Goal: Register for event/course: Sign up to attend an event or enroll in a course

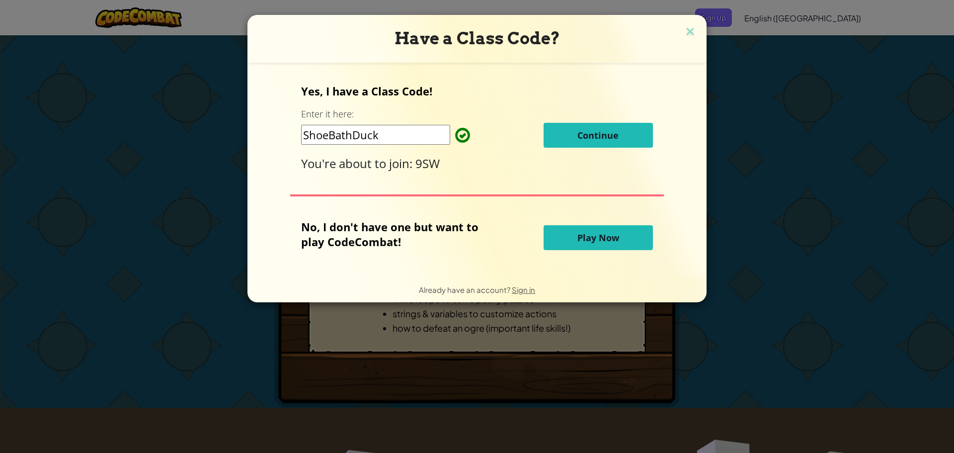
click at [425, 134] on input "ShoeBathDuck" at bounding box center [375, 135] width 149 height 20
click at [690, 29] on img at bounding box center [690, 32] width 13 height 15
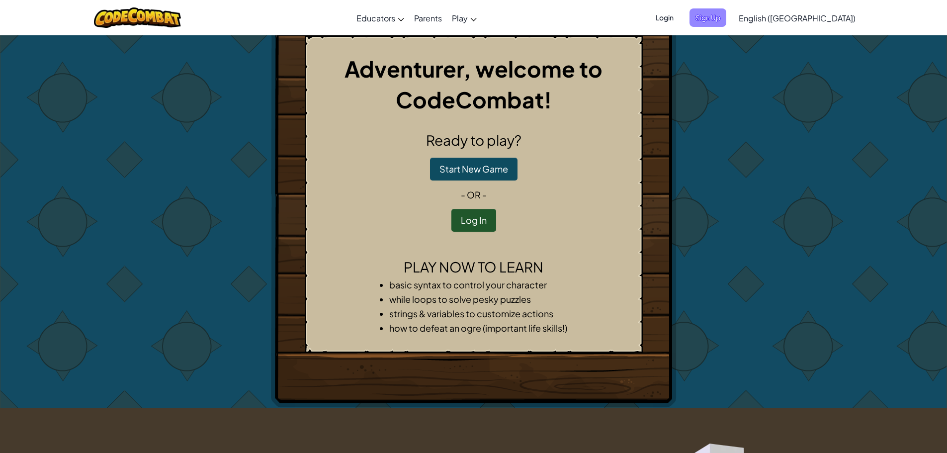
click at [726, 10] on span "Sign Up" at bounding box center [707, 17] width 37 height 18
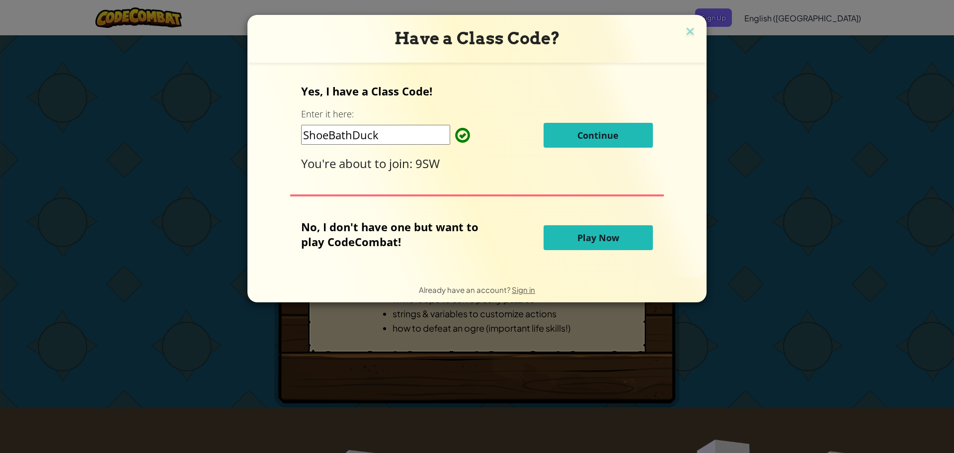
click at [571, 147] on button "Continue" at bounding box center [598, 135] width 109 height 25
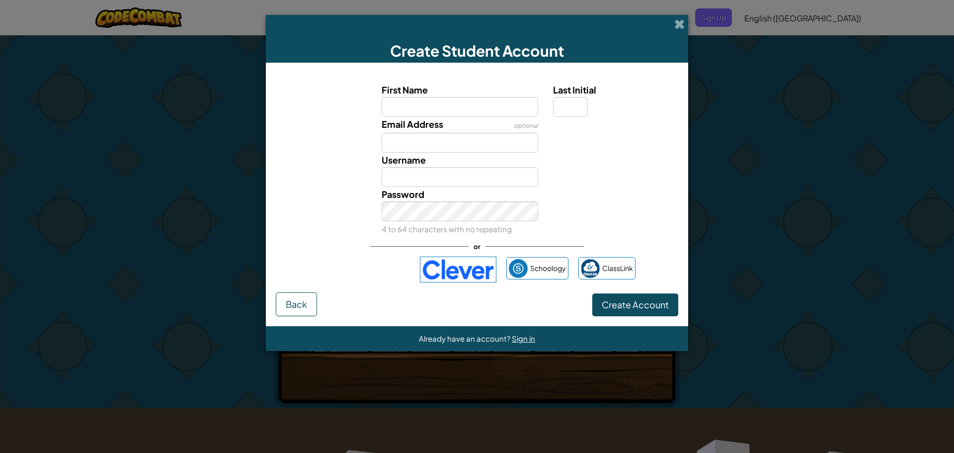
click at [513, 109] on input "First Name" at bounding box center [460, 107] width 157 height 20
type input "C"
type input "kingvic"
type input "Kingvic"
click at [507, 135] on input "Email Address" at bounding box center [460, 143] width 157 height 20
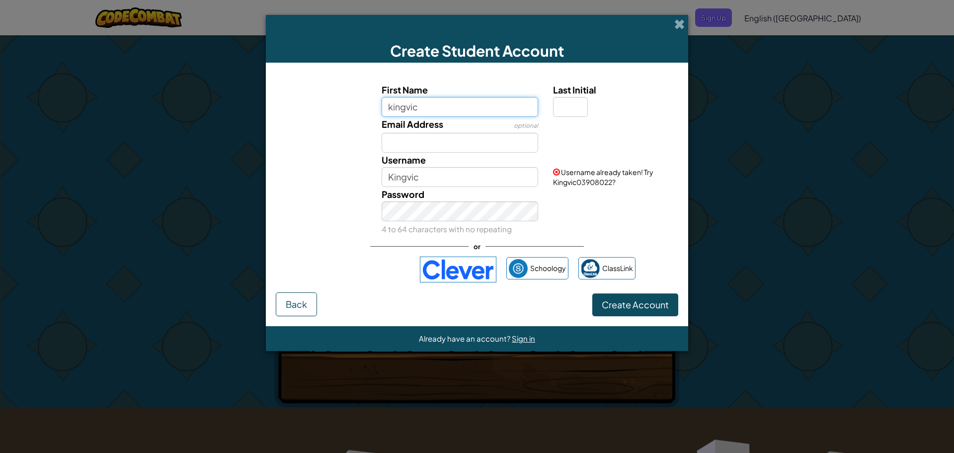
click at [453, 103] on input "kingvic" at bounding box center [460, 107] width 157 height 20
click at [404, 105] on input "kingvic" at bounding box center [460, 107] width 157 height 20
type input "king.vic"
type input "King.vic"
click at [417, 151] on input "Email Address" at bounding box center [460, 143] width 157 height 20
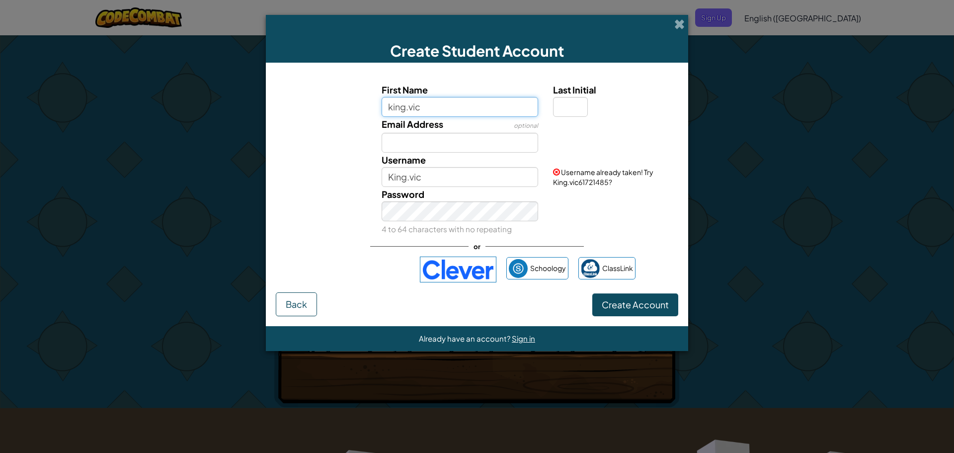
click at [407, 106] on input "king.vic" at bounding box center [460, 107] width 157 height 20
click at [416, 105] on input "king.vic" at bounding box center [460, 107] width 157 height 20
type input "king_vic"
type input "King_vic"
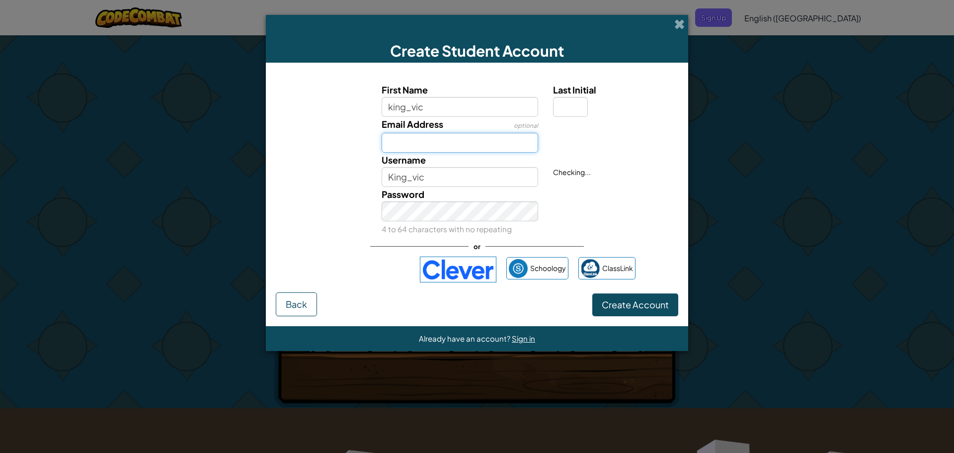
click at [427, 138] on input "Email Address" at bounding box center [460, 143] width 157 height 20
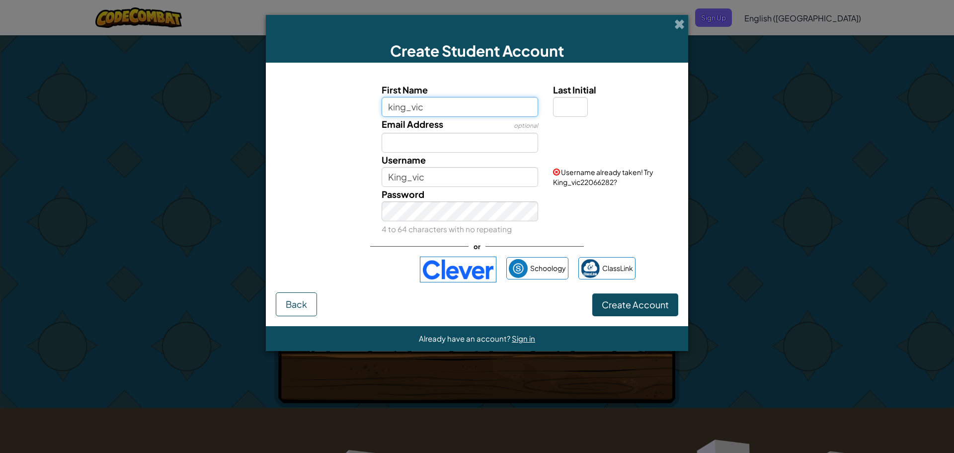
click at [427, 106] on input "king_vic" at bounding box center [460, 107] width 157 height 20
type input "k1ngv1c"
type input "K1ngv1c"
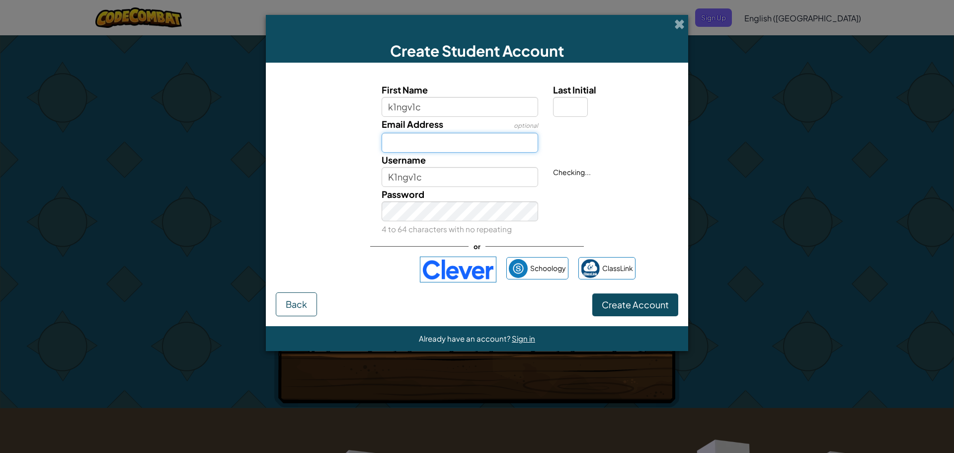
click at [451, 139] on input "Email Address" at bounding box center [460, 143] width 157 height 20
click at [422, 135] on input "Email Address" at bounding box center [460, 143] width 157 height 20
type input "2532011@pnbhs.school.nz"
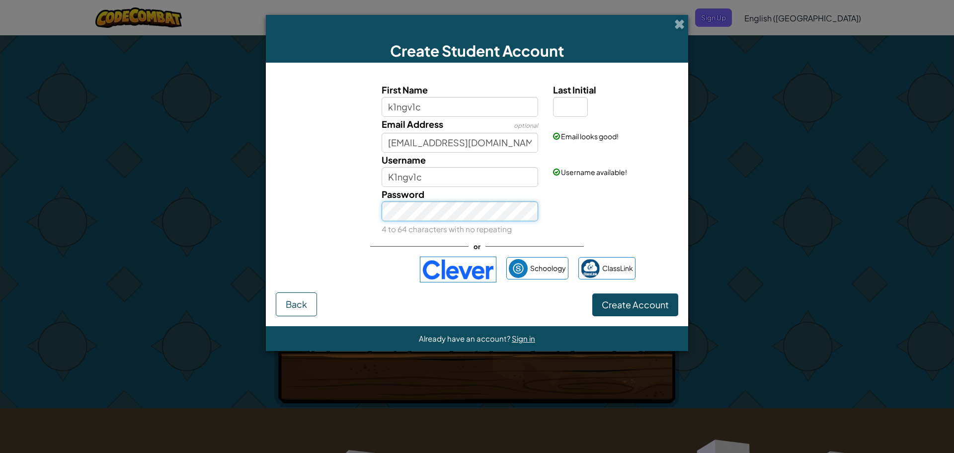
click at [592, 293] on button "Create Account" at bounding box center [635, 304] width 86 height 23
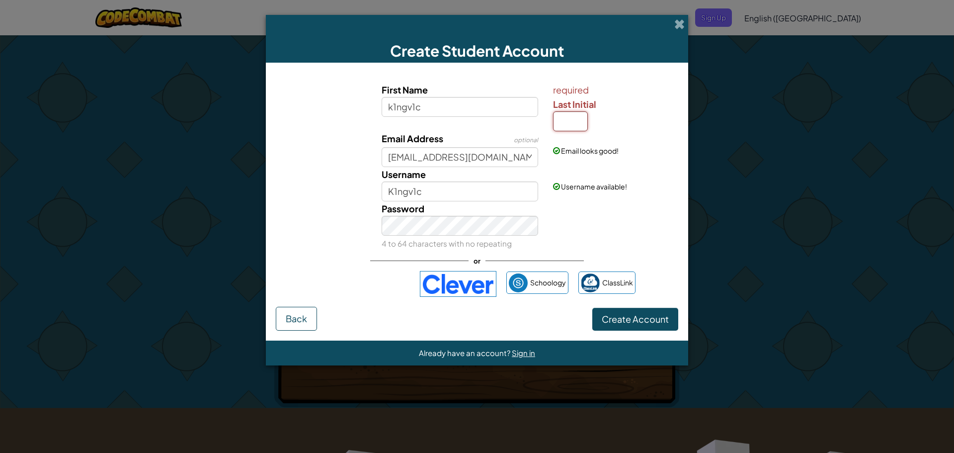
click at [563, 125] on input "Last Initial" at bounding box center [570, 121] width 35 height 20
type input "2"
type input "K1ngv1c2"
click at [621, 312] on button "Create Account" at bounding box center [635, 319] width 86 height 23
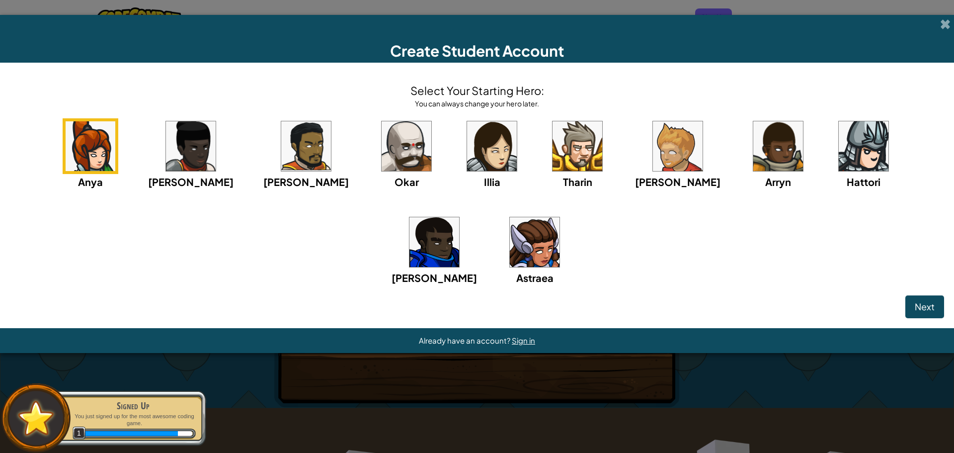
click at [168, 159] on img at bounding box center [191, 146] width 50 height 50
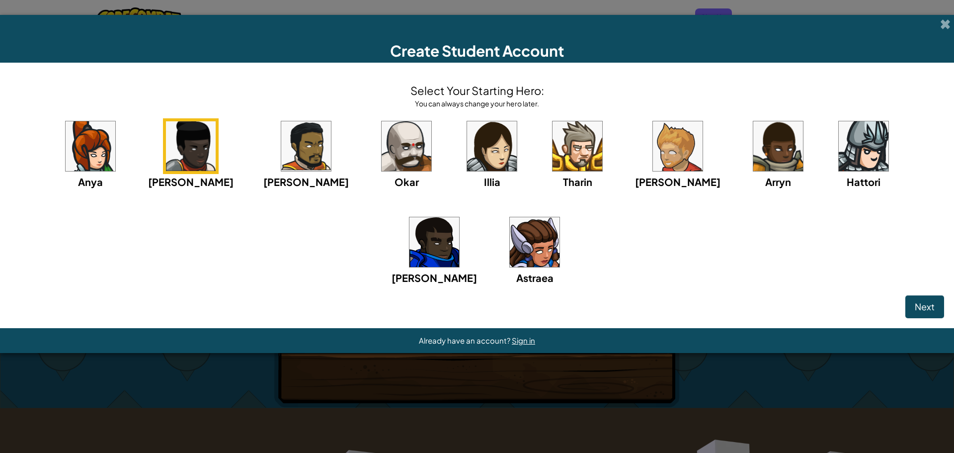
click at [459, 217] on img at bounding box center [434, 242] width 50 height 50
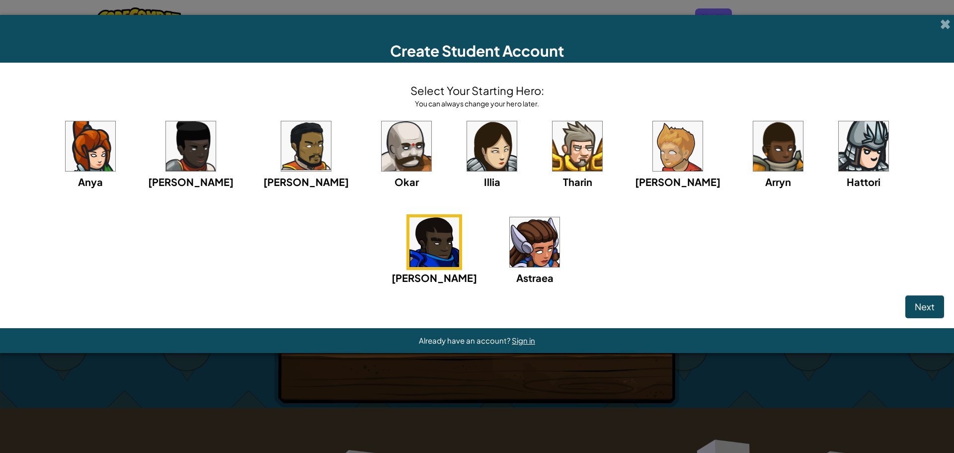
click at [930, 320] on div "Select Your Starting Hero: You can always change your hero later. Anya Ida Alej…" at bounding box center [477, 195] width 954 height 265
click at [926, 311] on span "Next" at bounding box center [925, 306] width 20 height 11
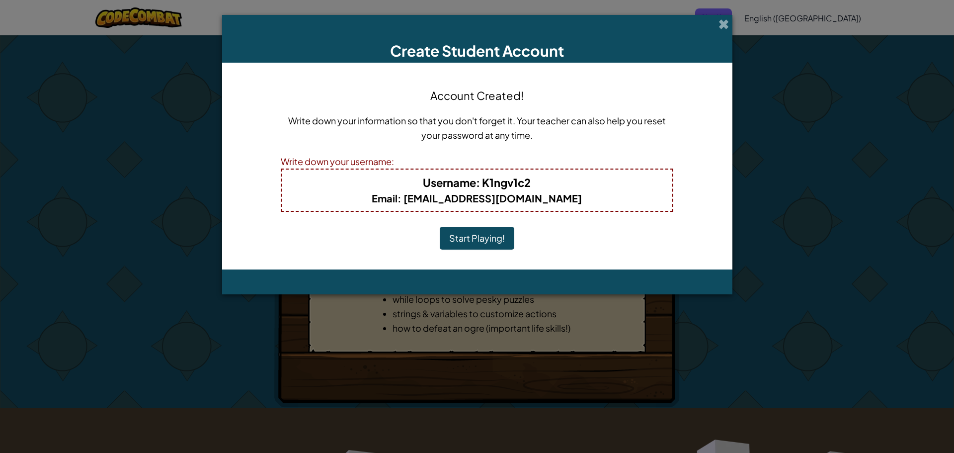
click at [487, 245] on button "Start Playing!" at bounding box center [477, 238] width 75 height 23
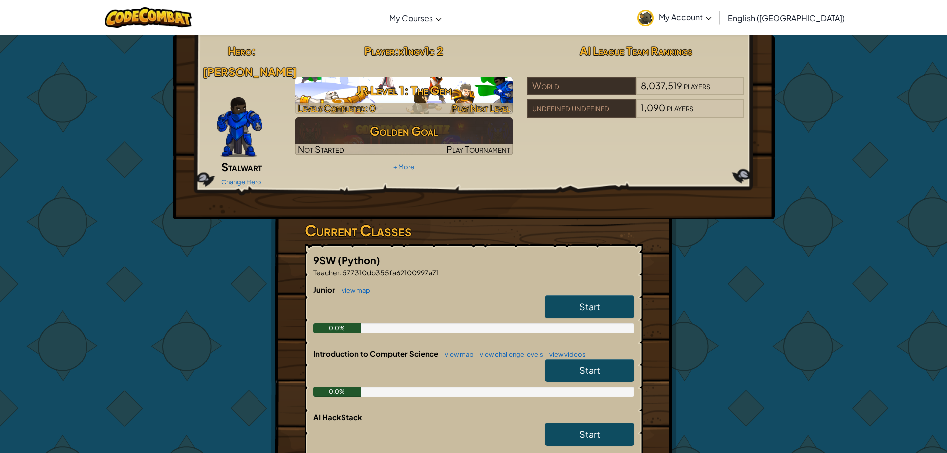
click at [395, 101] on h3 "JR Level 1: The Gem" at bounding box center [403, 90] width 217 height 22
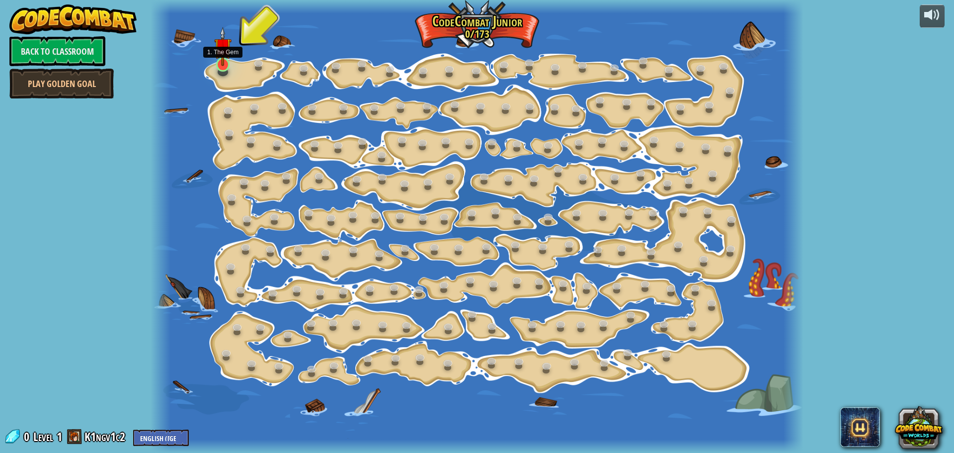
click at [226, 64] on img at bounding box center [222, 46] width 17 height 39
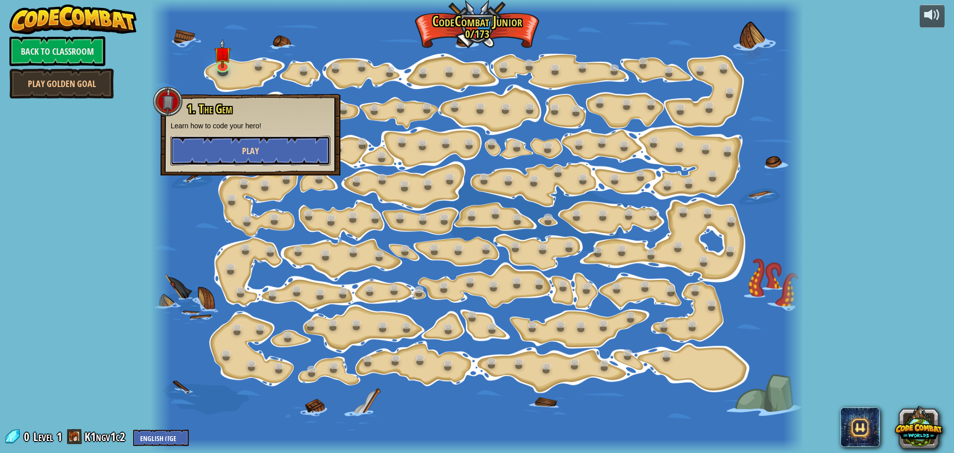
click at [255, 153] on span "Play" at bounding box center [250, 151] width 17 height 12
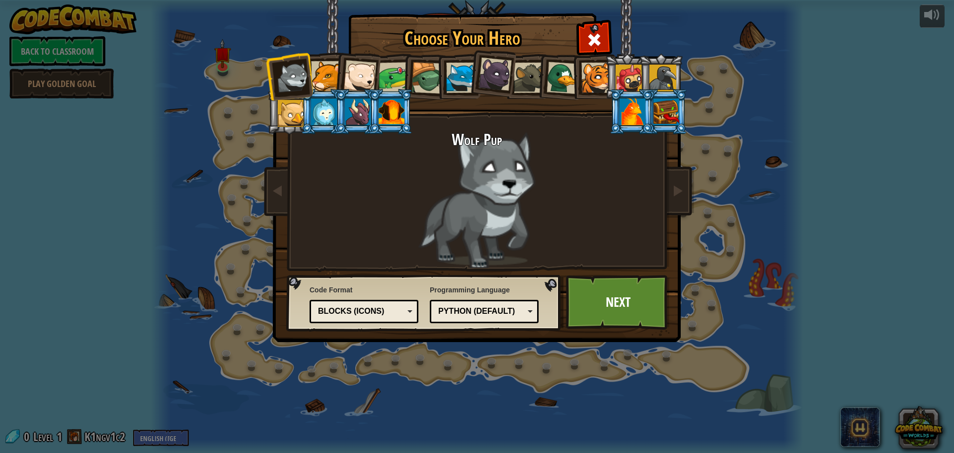
click at [319, 115] on div at bounding box center [324, 111] width 26 height 27
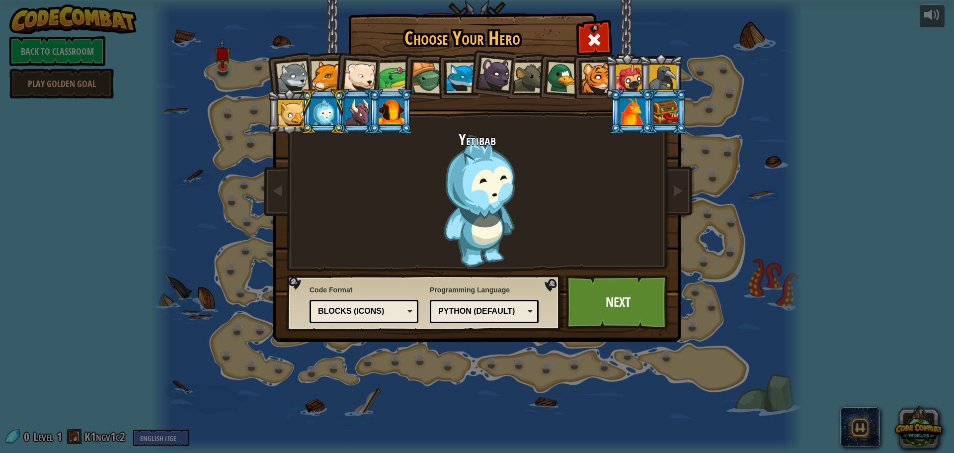
click at [341, 110] on li at bounding box center [323, 111] width 45 height 45
click at [643, 106] on div at bounding box center [633, 111] width 26 height 27
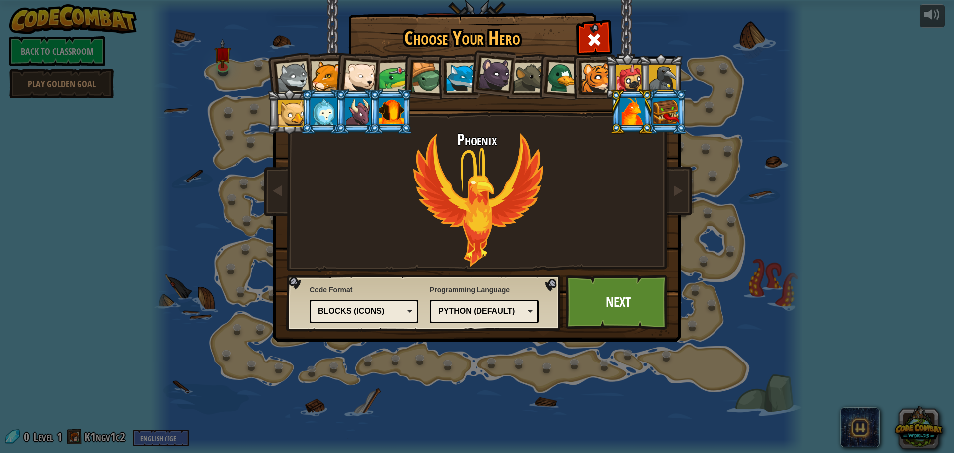
click at [669, 108] on div at bounding box center [666, 111] width 26 height 27
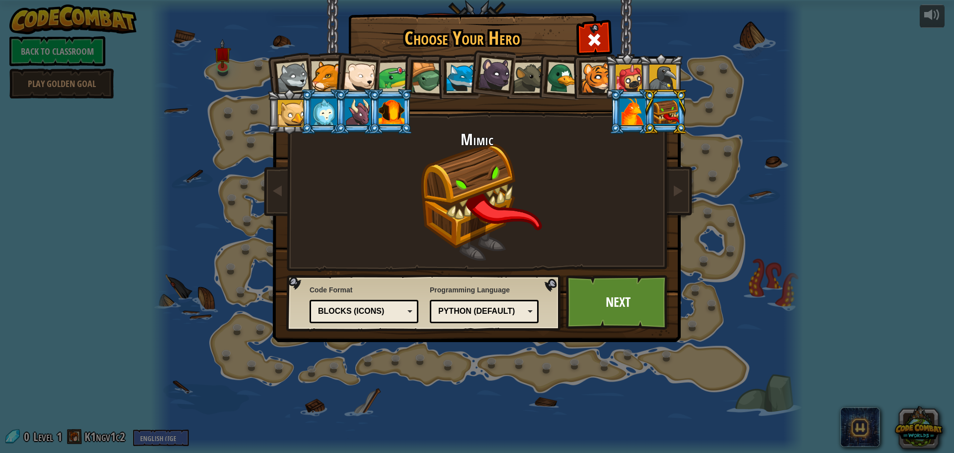
click at [625, 109] on div at bounding box center [633, 111] width 26 height 27
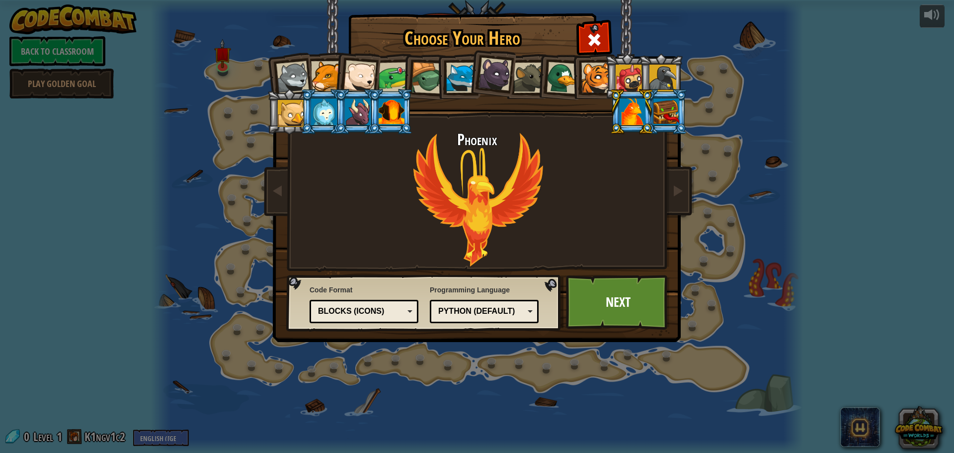
drag, startPoint x: 625, startPoint y: 74, endPoint x: 598, endPoint y: 81, distance: 27.5
click at [598, 81] on div at bounding box center [596, 78] width 30 height 30
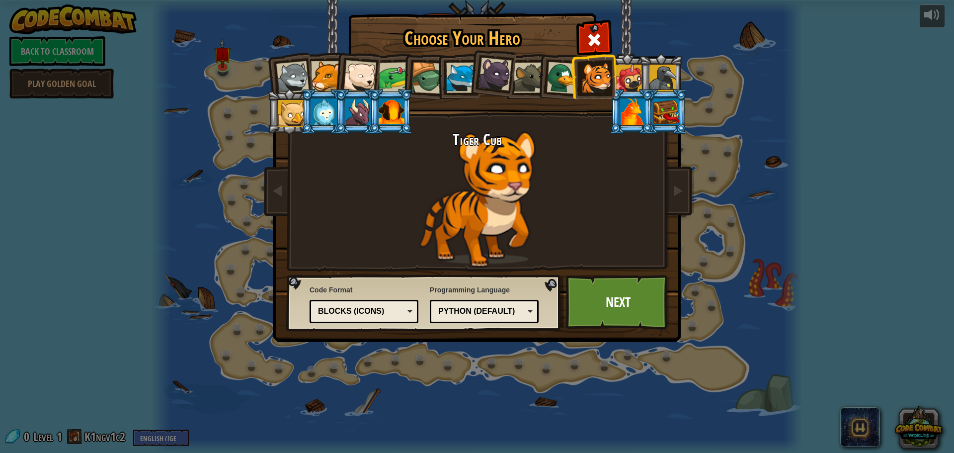
click at [668, 71] on div at bounding box center [662, 78] width 27 height 27
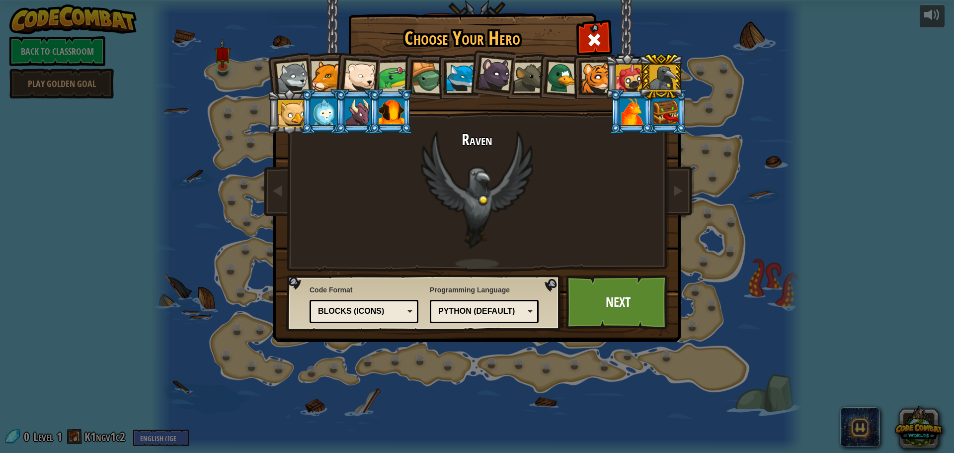
click at [528, 75] on div at bounding box center [529, 78] width 30 height 30
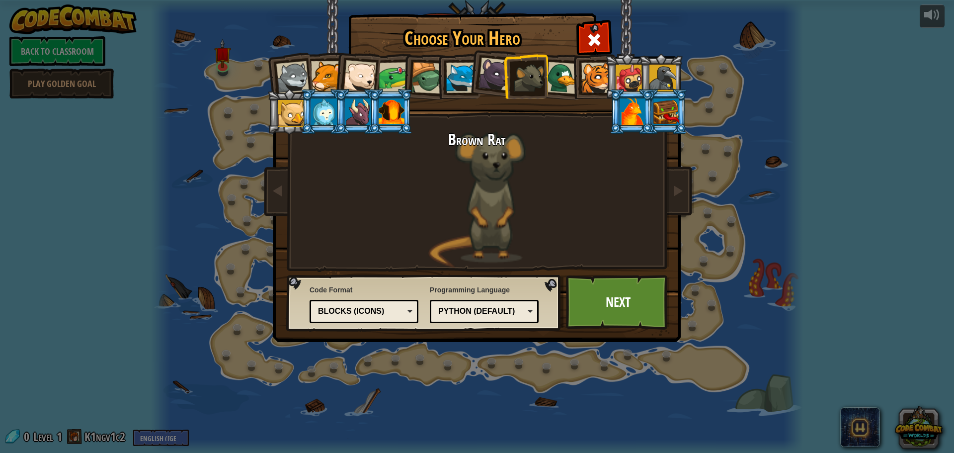
click at [526, 306] on div "Python (Default)" at bounding box center [484, 311] width 96 height 15
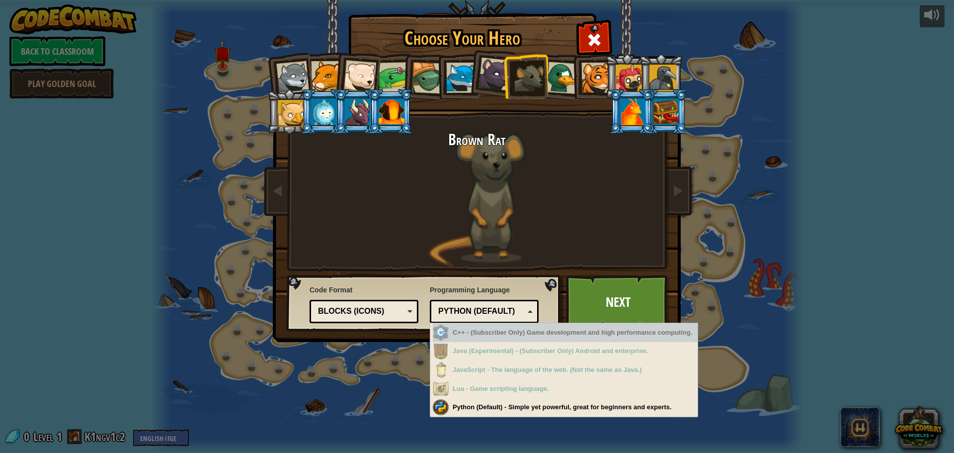
click at [526, 290] on span "Programming Language" at bounding box center [484, 290] width 109 height 10
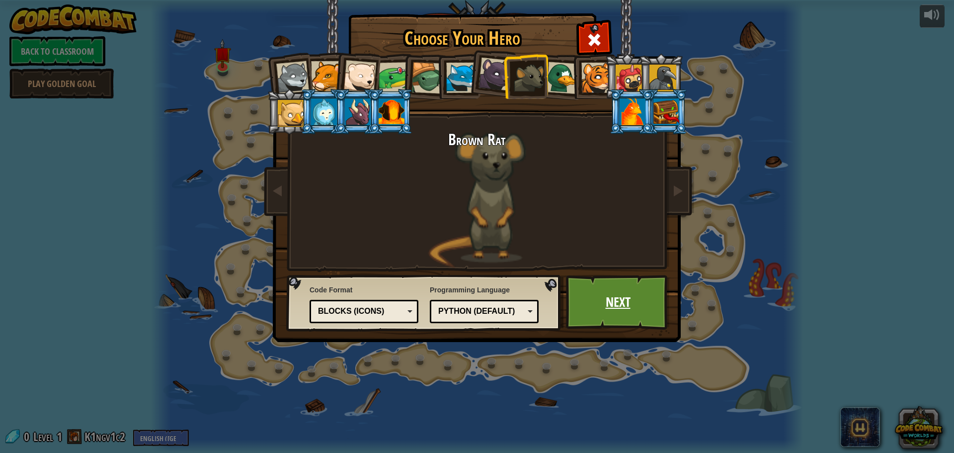
click at [611, 294] on link "Next" at bounding box center [618, 302] width 104 height 55
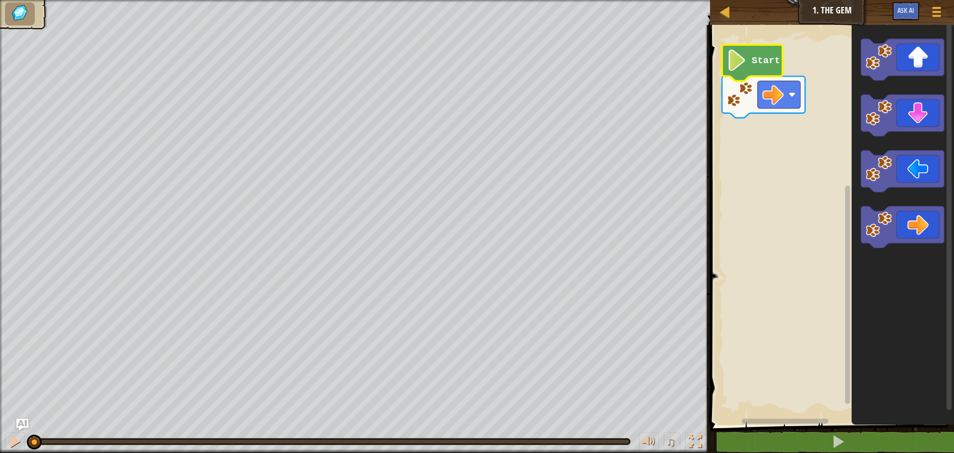
click at [744, 48] on icon "Blockly Workspace" at bounding box center [752, 63] width 61 height 36
click at [754, 59] on text "Start" at bounding box center [766, 60] width 28 height 11
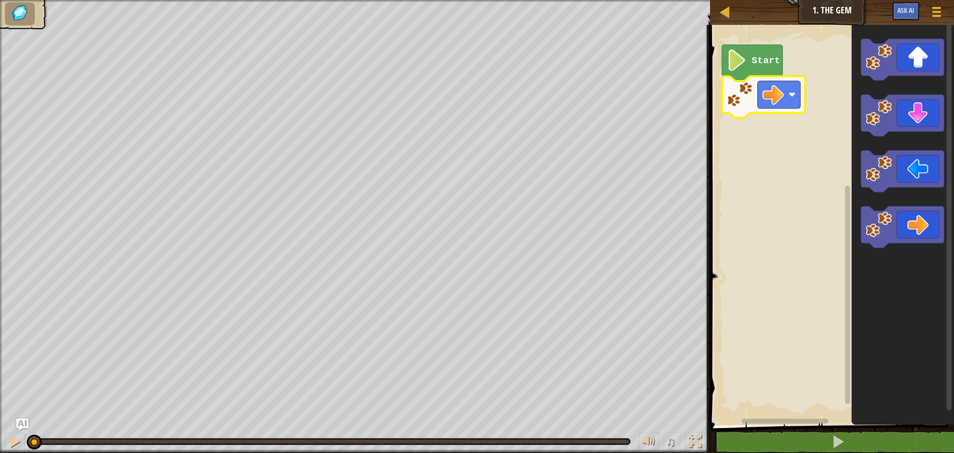
click at [811, 124] on rect "Blockly Workspace" at bounding box center [830, 222] width 247 height 405
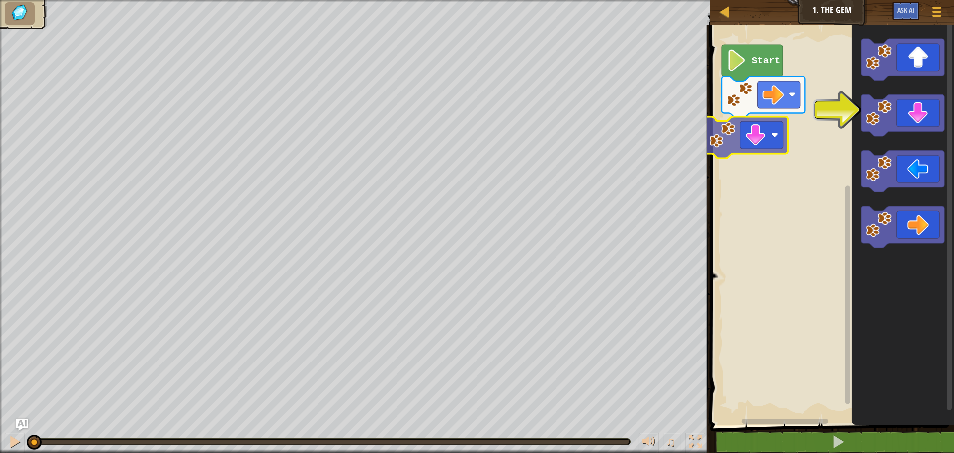
click at [765, 138] on div "Start" at bounding box center [830, 222] width 247 height 405
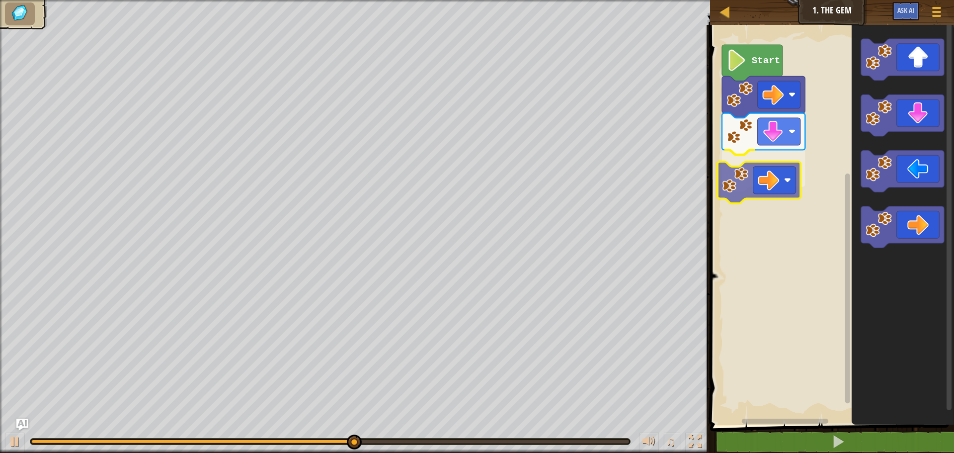
click at [779, 172] on div "Start" at bounding box center [830, 222] width 247 height 405
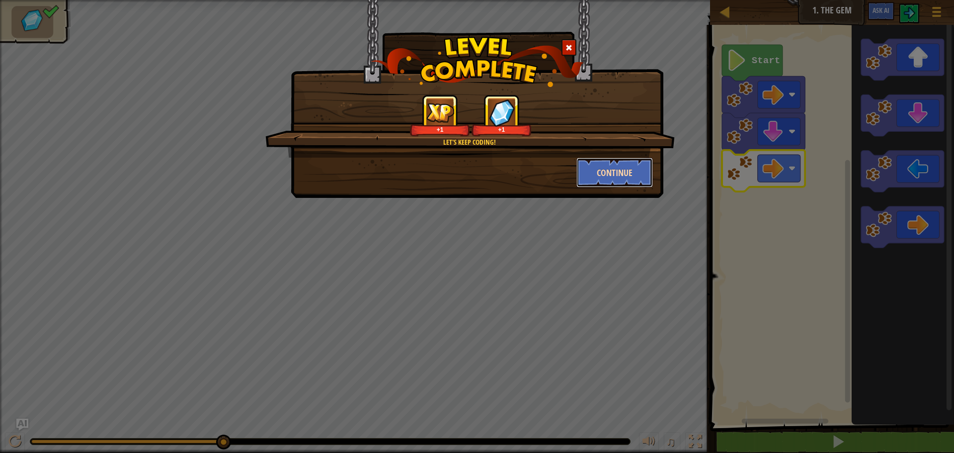
click at [623, 175] on button "Continue" at bounding box center [614, 173] width 77 height 30
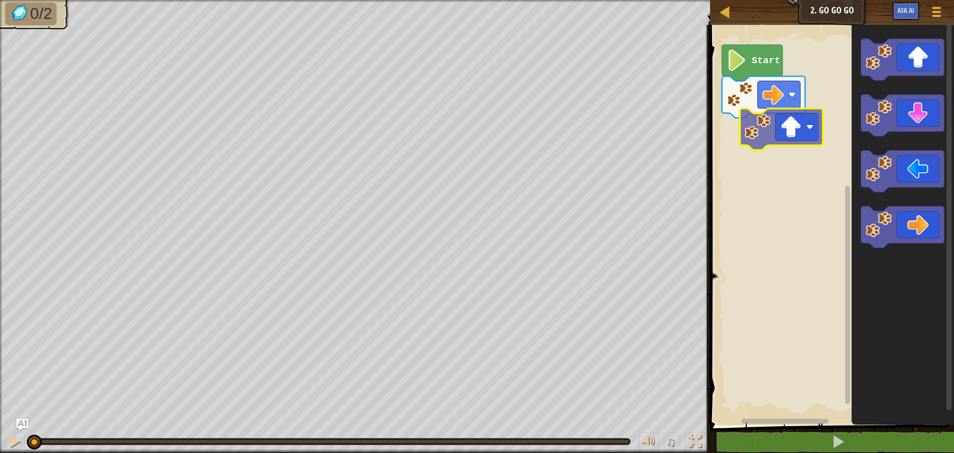
click at [745, 133] on div "Start" at bounding box center [830, 222] width 247 height 405
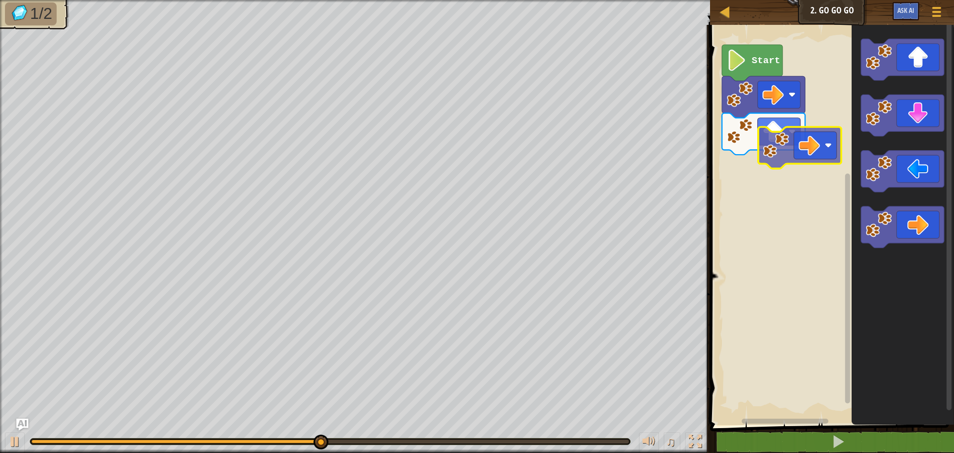
click at [800, 150] on div "Start" at bounding box center [830, 222] width 247 height 405
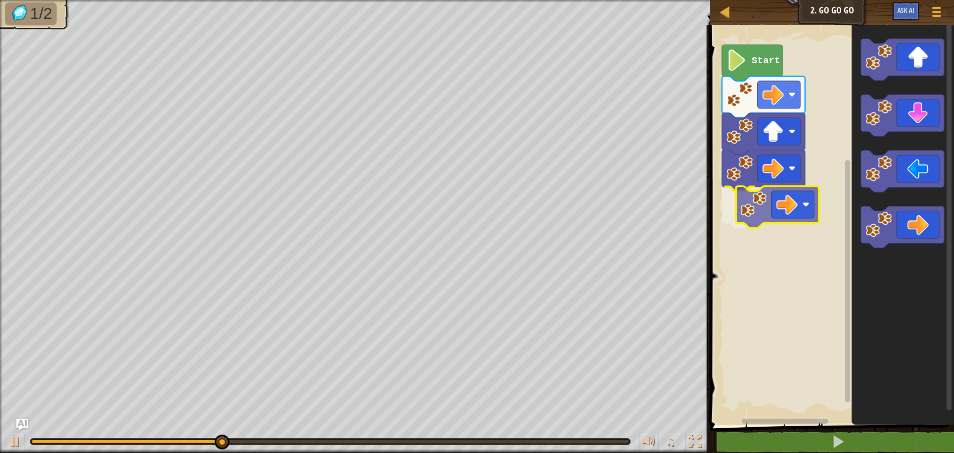
click at [779, 199] on div "Start" at bounding box center [830, 222] width 247 height 405
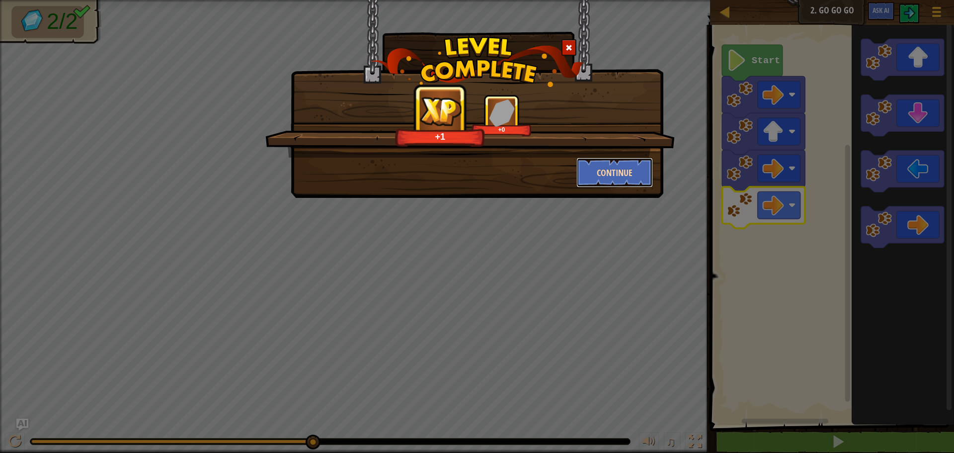
click at [597, 167] on button "Continue" at bounding box center [614, 173] width 77 height 30
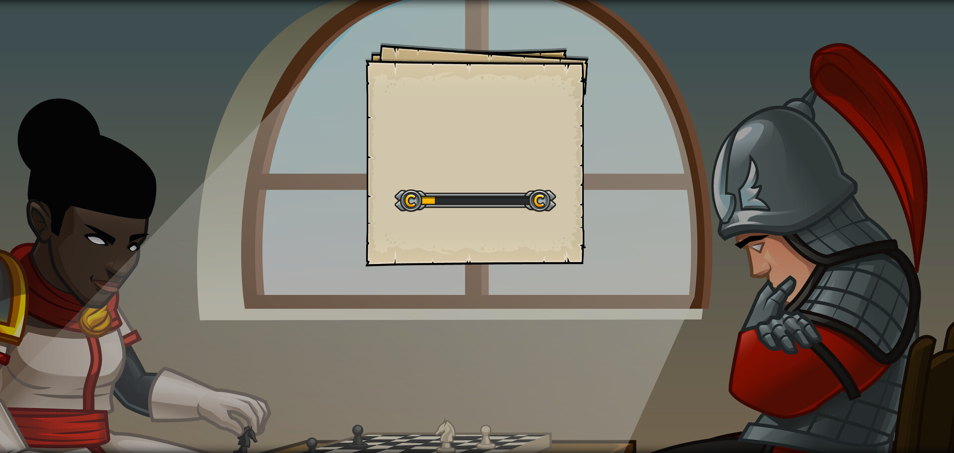
click at [597, 167] on div "Goals Start Level Error loading from server. Try refreshing the page. You'll ne…" at bounding box center [477, 226] width 954 height 453
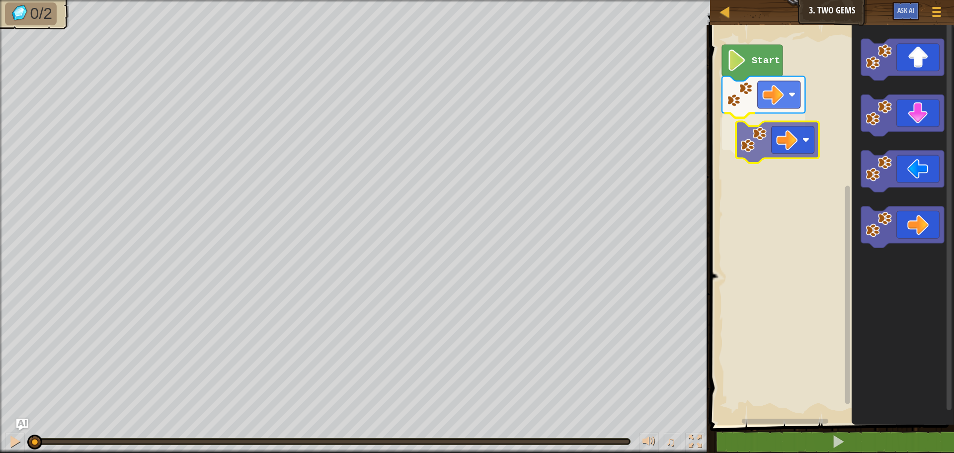
click at [783, 130] on div "Start" at bounding box center [830, 222] width 247 height 405
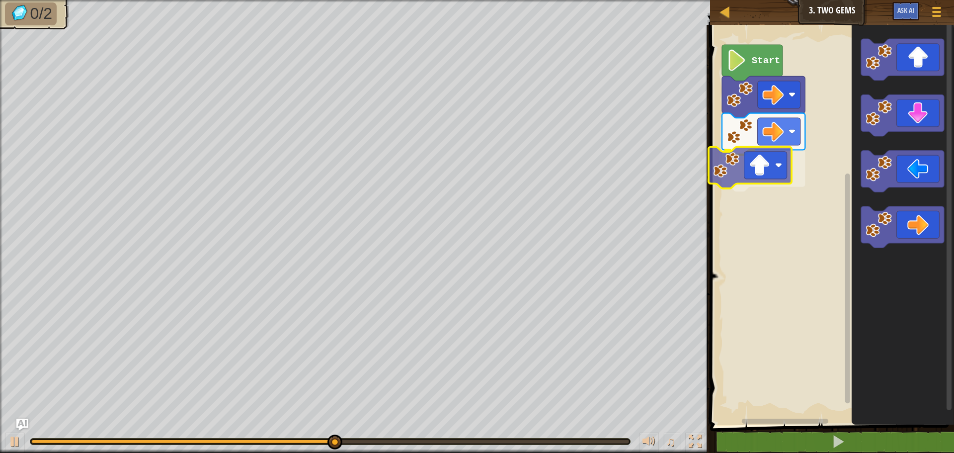
click at [731, 177] on div "Start" at bounding box center [830, 222] width 247 height 405
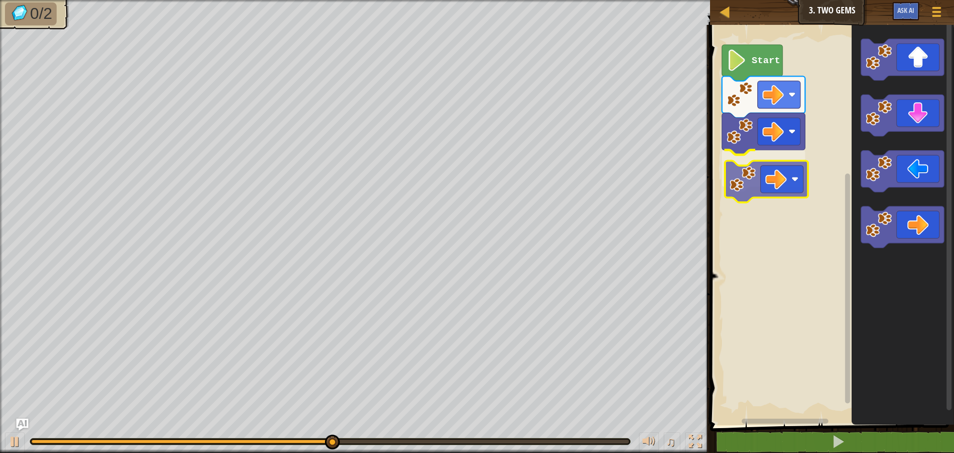
click at [772, 169] on div "Start" at bounding box center [830, 222] width 247 height 405
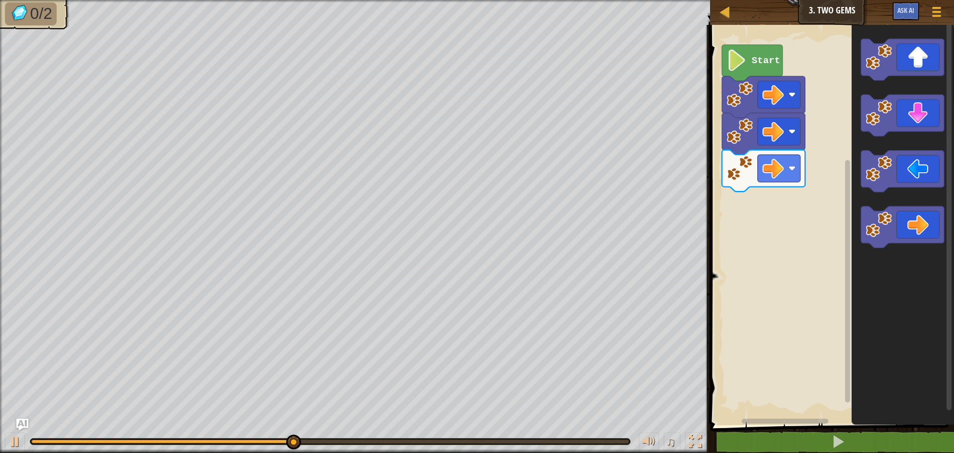
click at [873, 155] on g "Blockly Workspace" at bounding box center [902, 143] width 83 height 209
click at [909, 118] on icon "Blockly Workspace" at bounding box center [902, 116] width 83 height 42
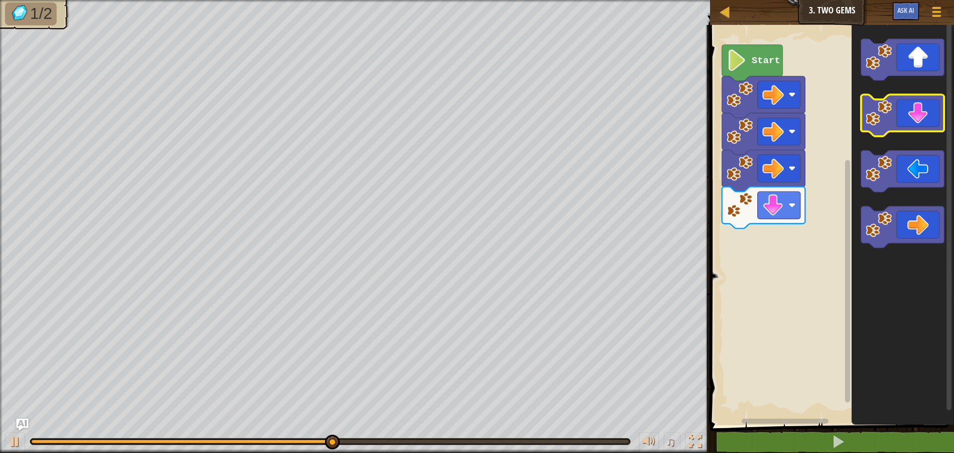
click at [911, 135] on g "Blockly Workspace" at bounding box center [902, 143] width 83 height 209
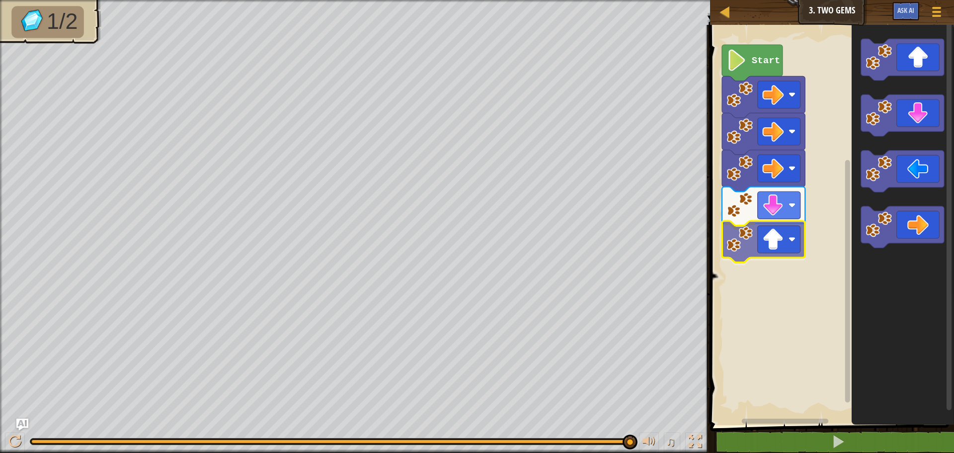
click at [758, 248] on div "Start" at bounding box center [830, 222] width 247 height 405
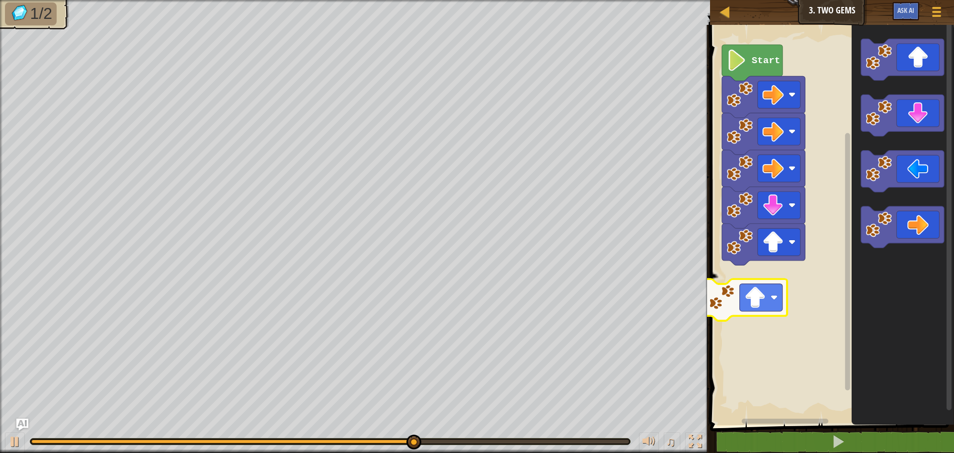
click at [769, 281] on div "Start" at bounding box center [830, 222] width 247 height 405
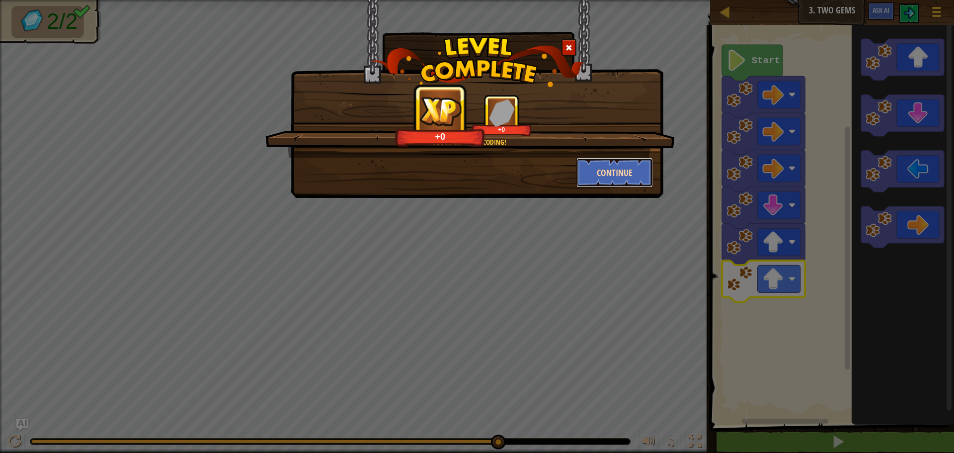
click at [629, 168] on button "Continue" at bounding box center [614, 173] width 77 height 30
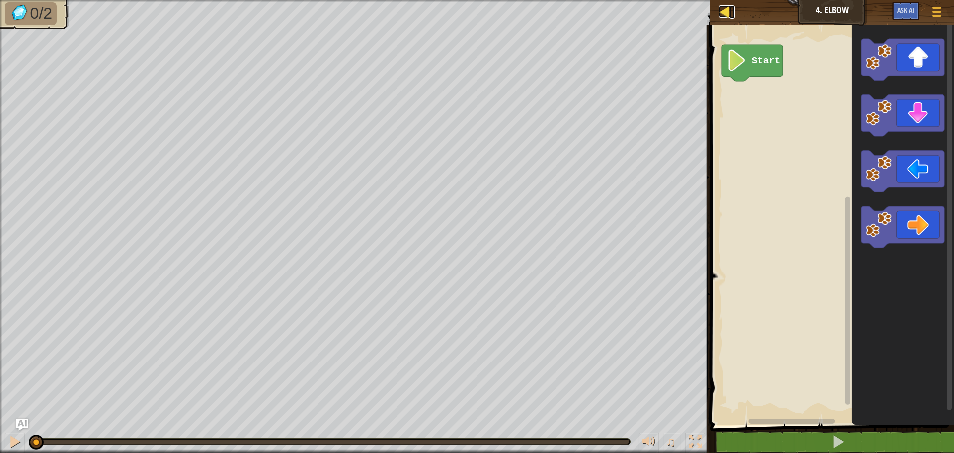
click at [727, 12] on div at bounding box center [725, 11] width 12 height 12
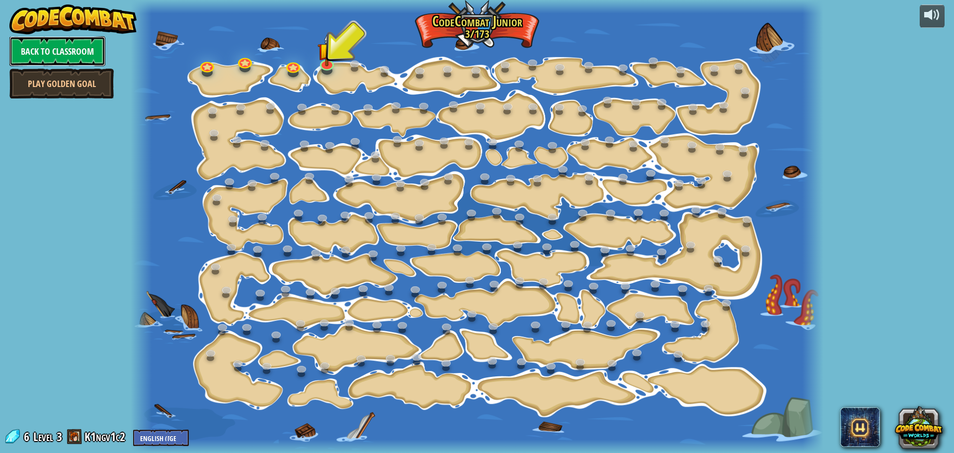
click at [48, 57] on link "Back to Classroom" at bounding box center [57, 51] width 96 height 30
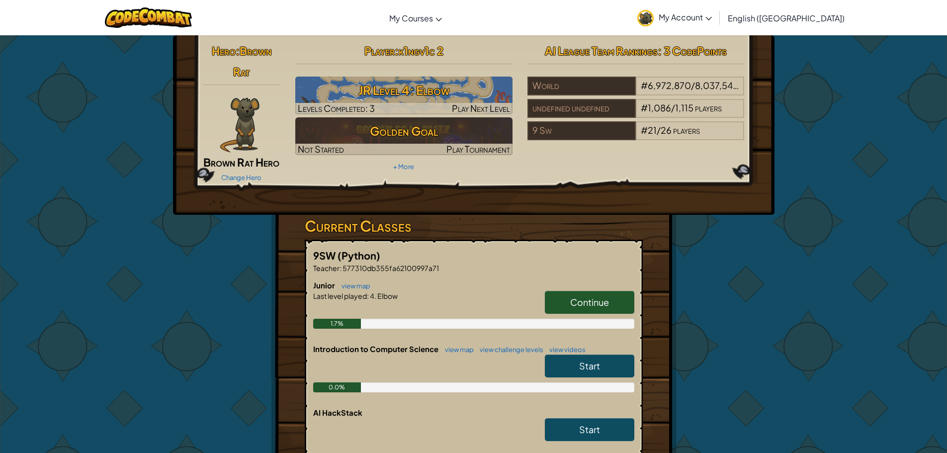
click at [251, 170] on div "Change Hero" at bounding box center [242, 177] width 78 height 16
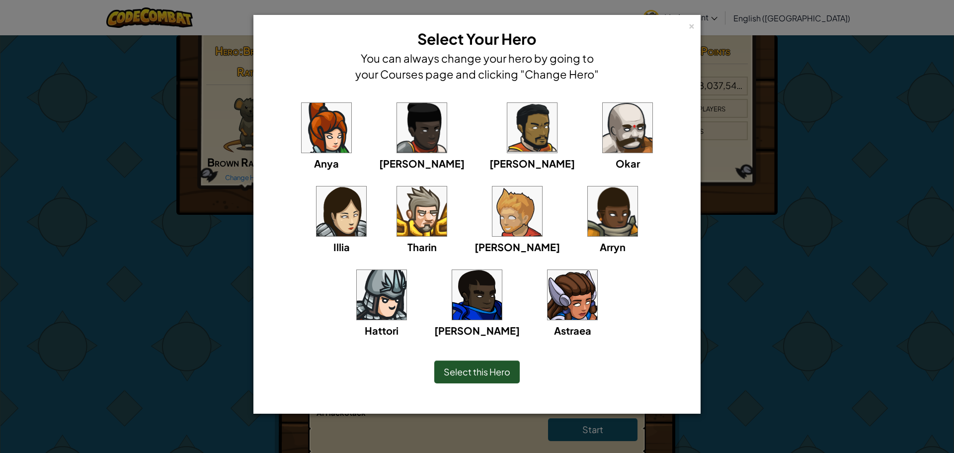
click at [946, 274] on div "× Select Your Hero You can always change your hero by going to your Courses pag…" at bounding box center [477, 226] width 954 height 453
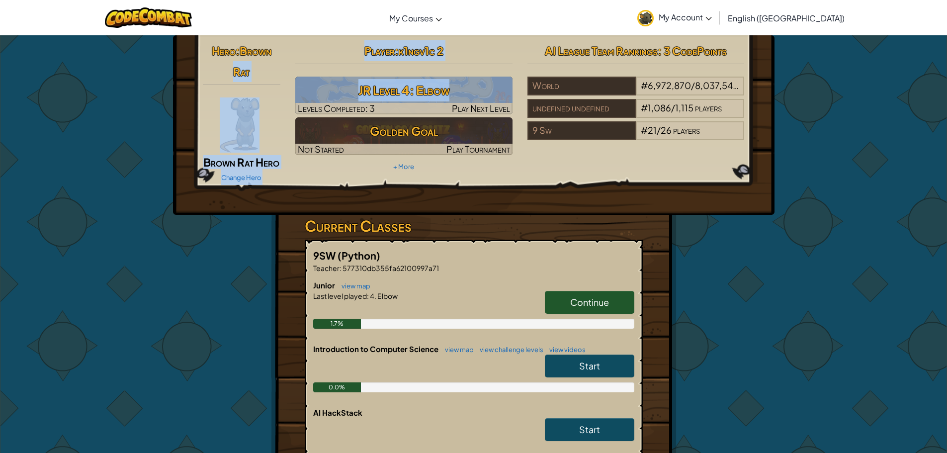
drag, startPoint x: 386, startPoint y: 105, endPoint x: 225, endPoint y: 71, distance: 165.1
click at [223, 65] on div "Hero : Brown Rat Brown Rat Hero Change Hero Player : k1ngv1c 2 JR Level 4: Elbo…" at bounding box center [473, 112] width 556 height 145
click at [225, 71] on h2 "Hero : Brown Rat" at bounding box center [242, 61] width 78 height 42
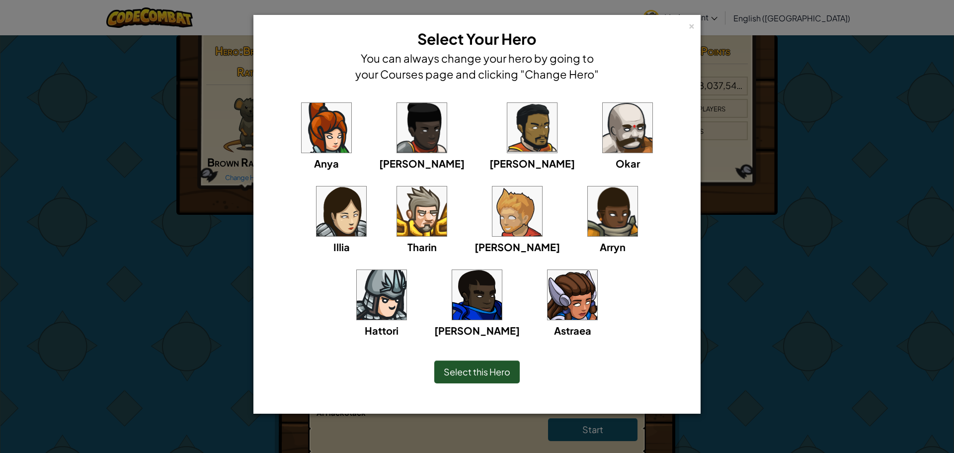
click at [757, 339] on div "× Select Your Hero You can always change your hero by going to your Courses pag…" at bounding box center [477, 226] width 954 height 453
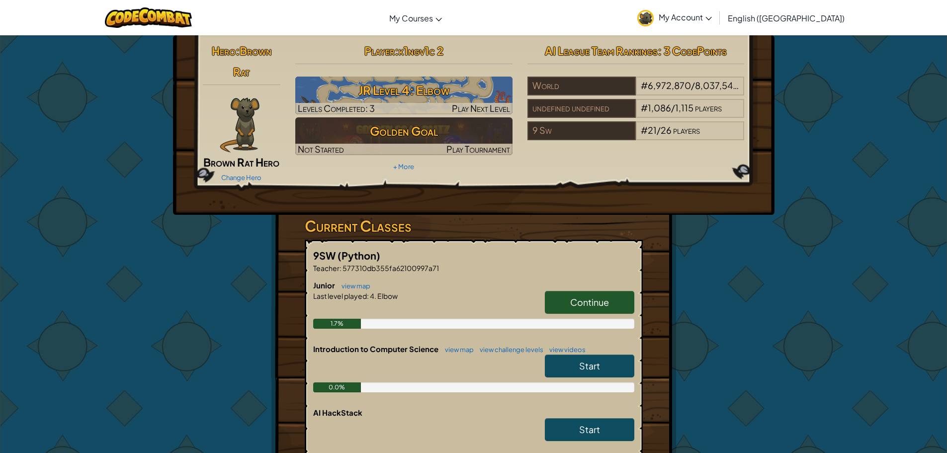
click at [240, 74] on span "Brown Rat" at bounding box center [252, 61] width 38 height 35
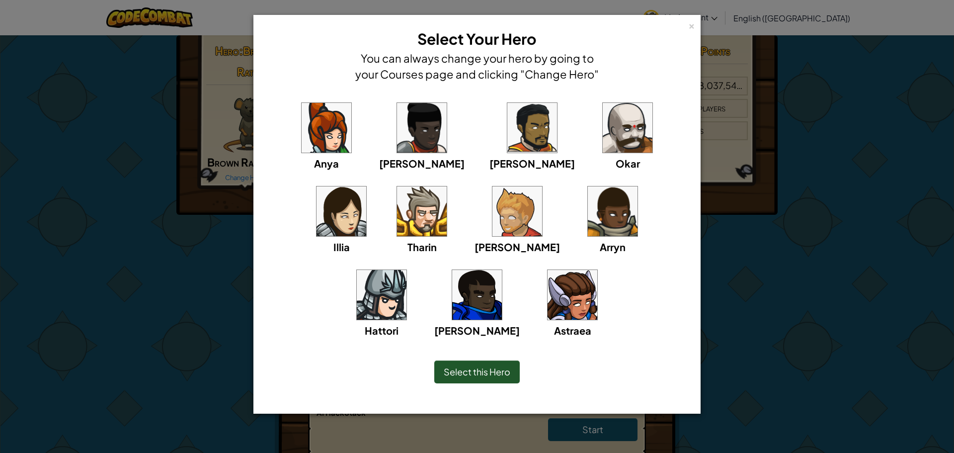
click at [205, 175] on div "× Select Your Hero You can always change your hero by going to your Courses pag…" at bounding box center [477, 226] width 954 height 453
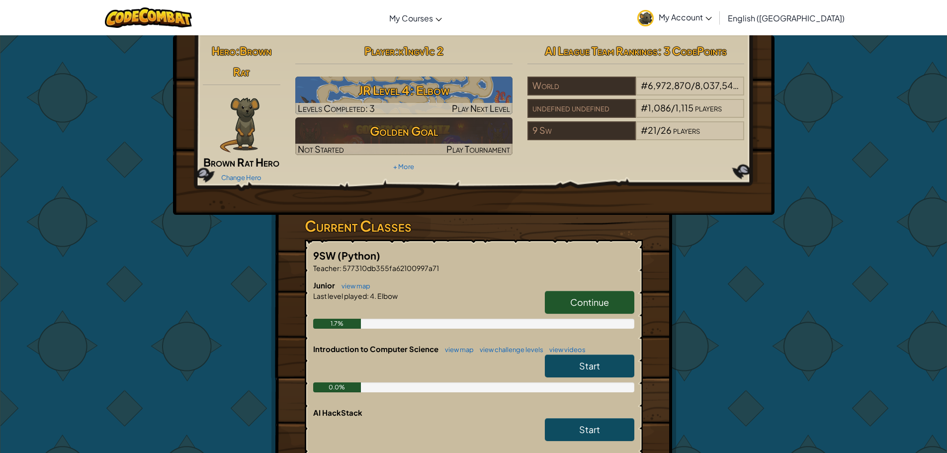
click at [241, 43] on h2 "Hero : Brown Rat" at bounding box center [242, 61] width 78 height 42
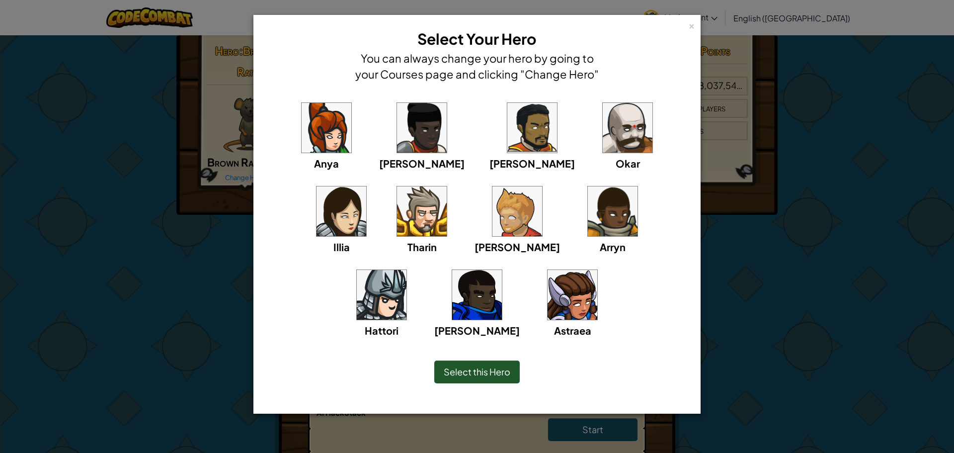
click at [108, 154] on div "× Select Your Hero You can always change your hero by going to your Courses pag…" at bounding box center [477, 226] width 954 height 453
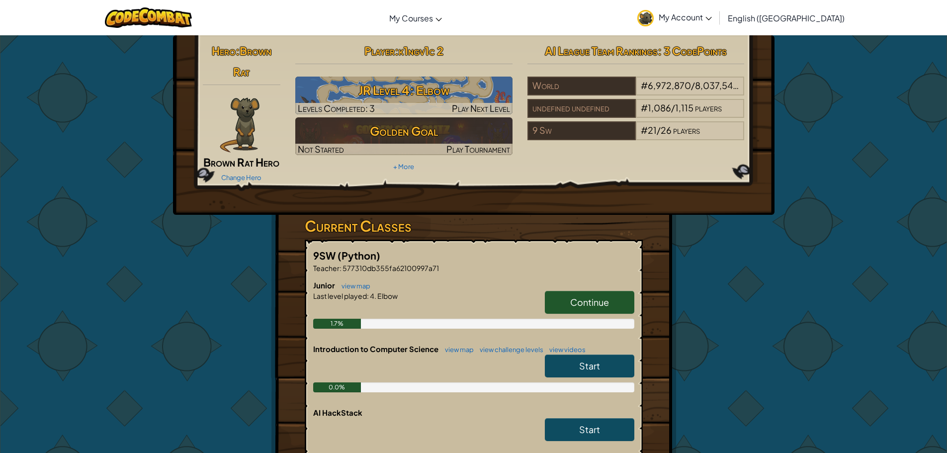
click at [426, 76] on div "Player : k1ngv1c 2 JR Level 4: Elbow Levels Completed: 3 Play Next Level Golden…" at bounding box center [404, 107] width 232 height 134
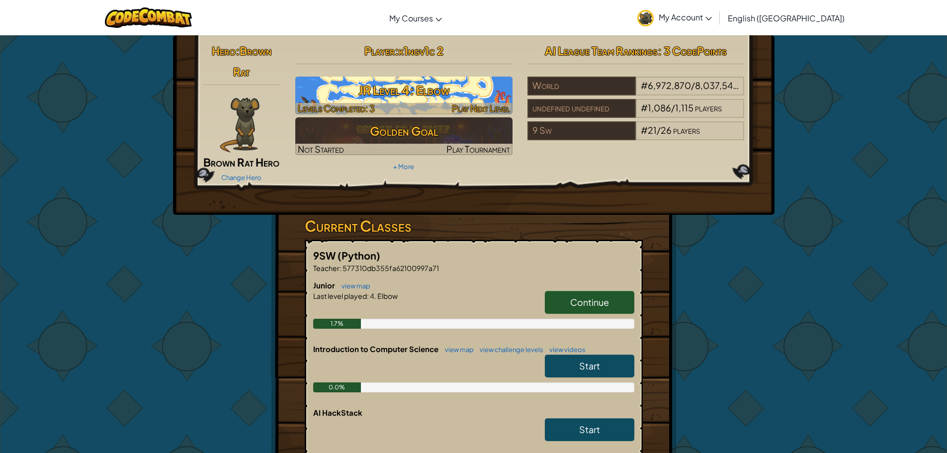
click at [440, 88] on h3 "JR Level 4: Elbow" at bounding box center [403, 90] width 217 height 22
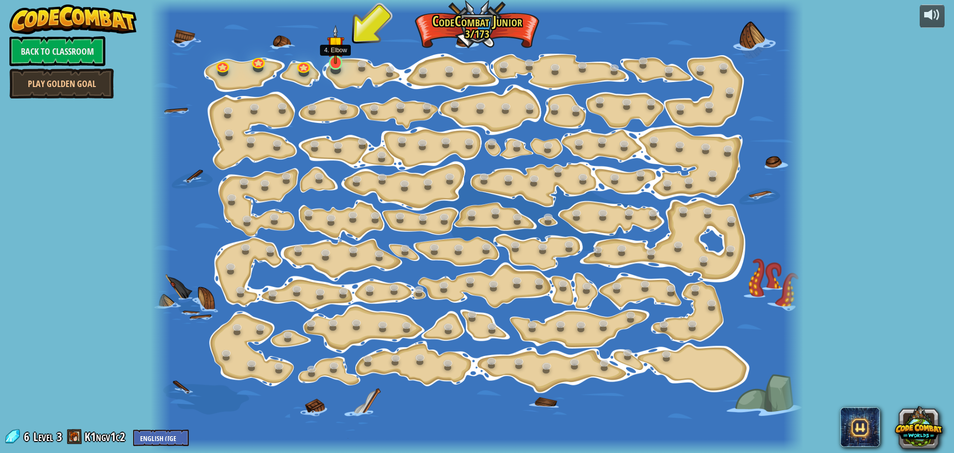
click at [336, 61] on img at bounding box center [335, 44] width 17 height 39
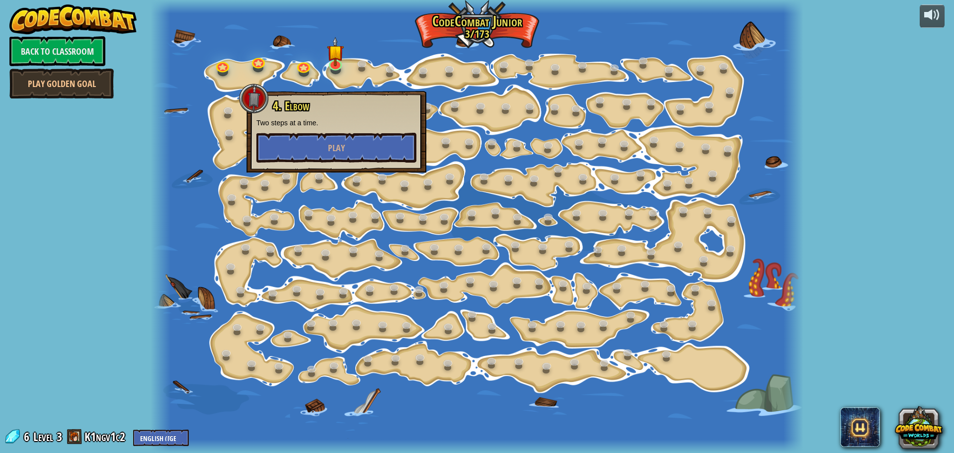
drag, startPoint x: 352, startPoint y: 86, endPoint x: 371, endPoint y: 114, distance: 33.9
drag, startPoint x: 371, startPoint y: 114, endPoint x: 332, endPoint y: 149, distance: 52.4
click at [332, 149] on span "Play" at bounding box center [336, 148] width 17 height 12
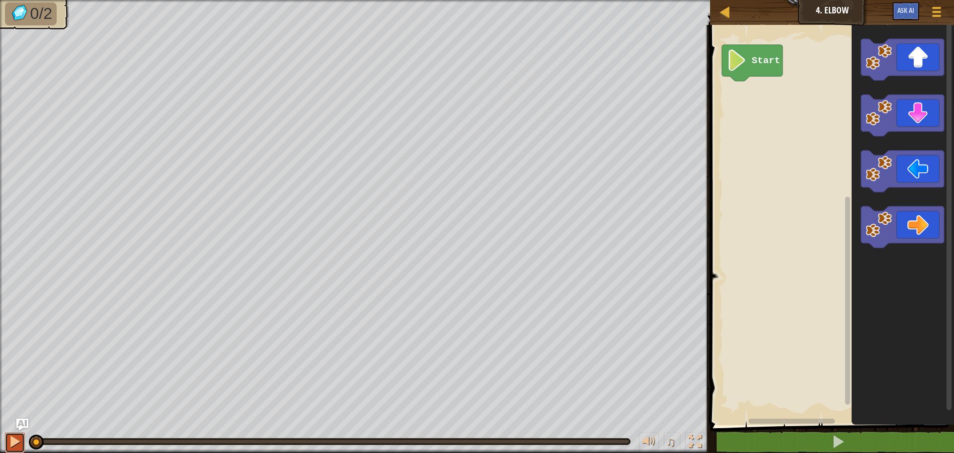
click at [5, 442] on button at bounding box center [15, 442] width 20 height 20
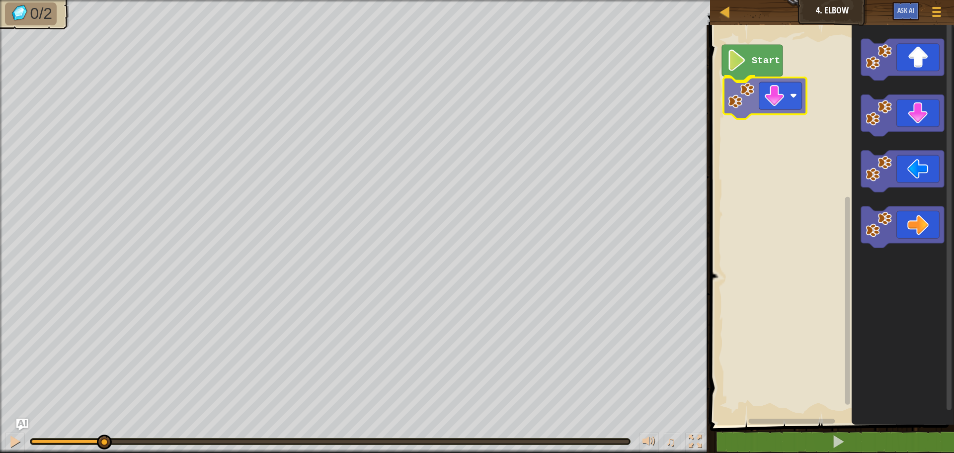
click at [765, 94] on div "Start" at bounding box center [830, 222] width 247 height 405
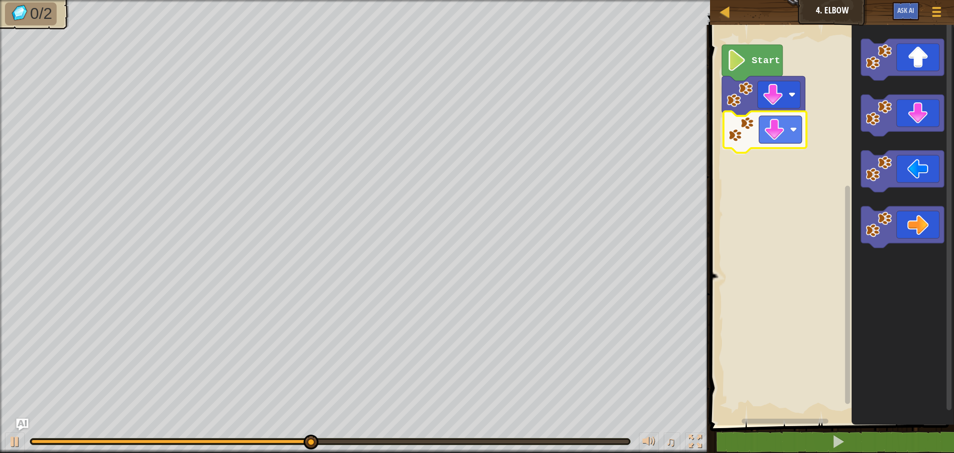
click at [774, 120] on div "Start" at bounding box center [830, 222] width 247 height 405
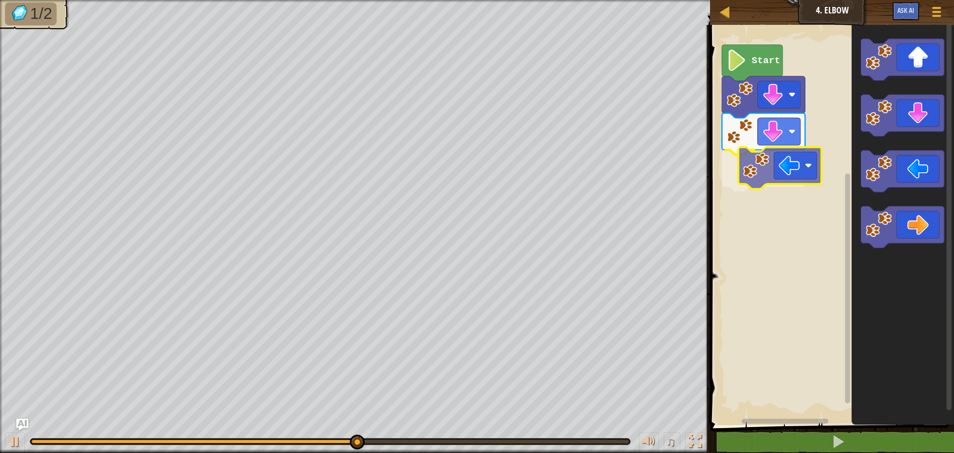
click at [751, 174] on div "Start" at bounding box center [830, 222] width 247 height 405
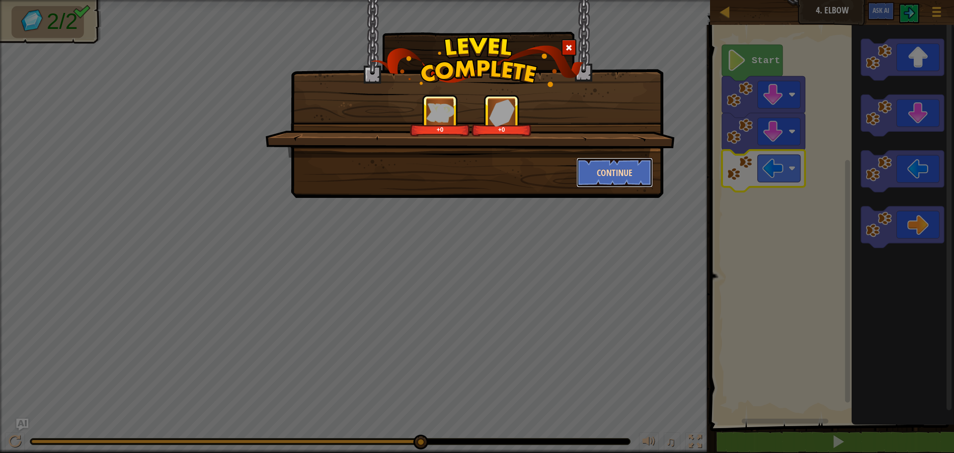
click at [631, 170] on button "Continue" at bounding box center [614, 173] width 77 height 30
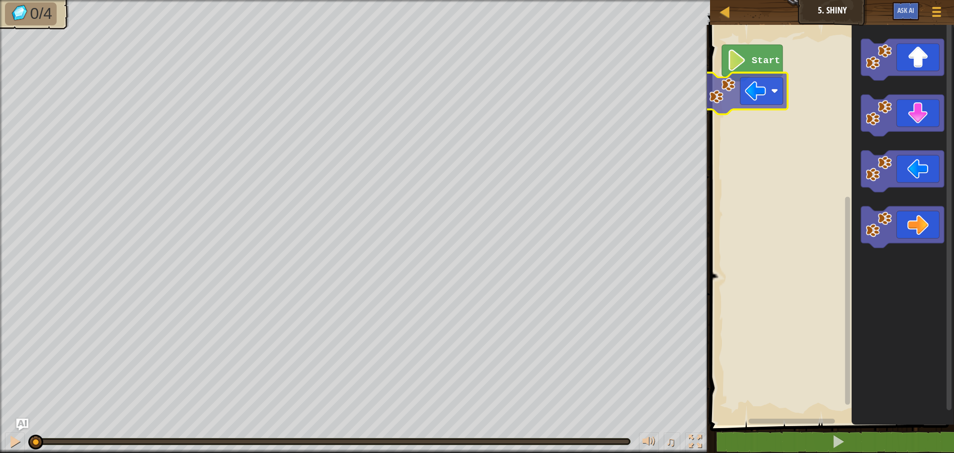
click at [740, 93] on div "Start" at bounding box center [830, 222] width 247 height 405
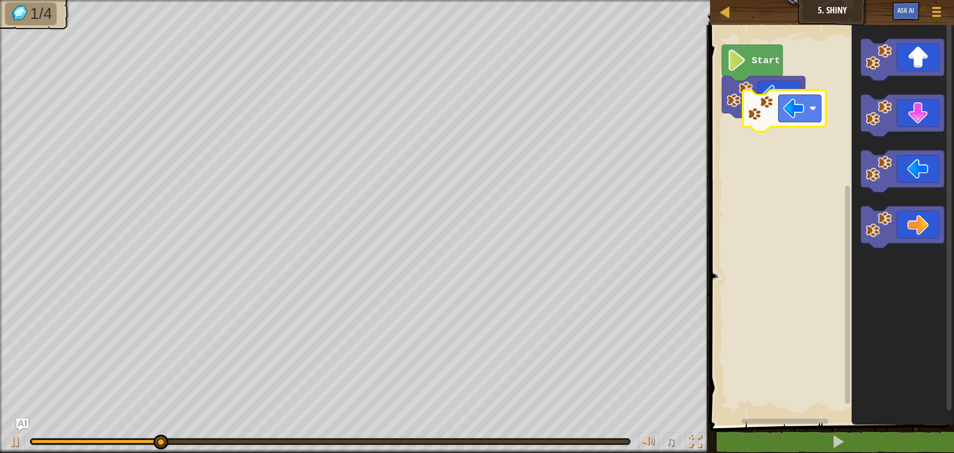
click at [786, 109] on div "Start" at bounding box center [830, 222] width 247 height 405
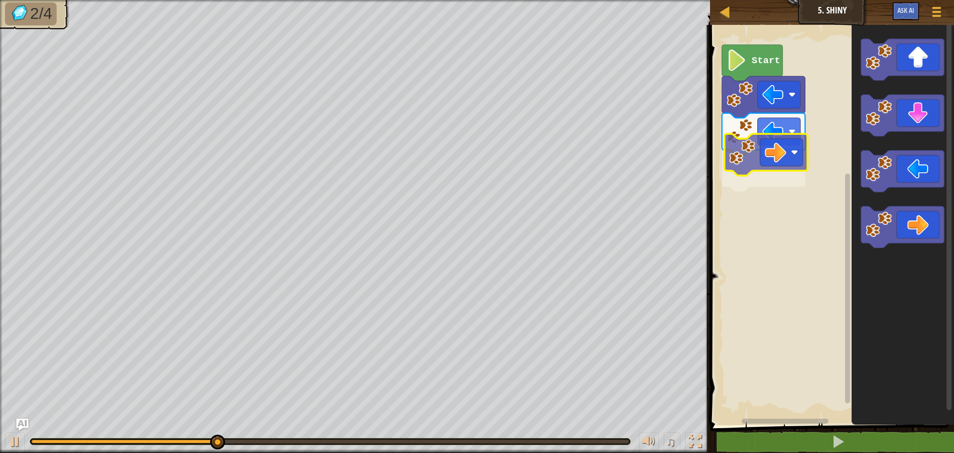
click at [785, 146] on div "Start" at bounding box center [830, 222] width 247 height 405
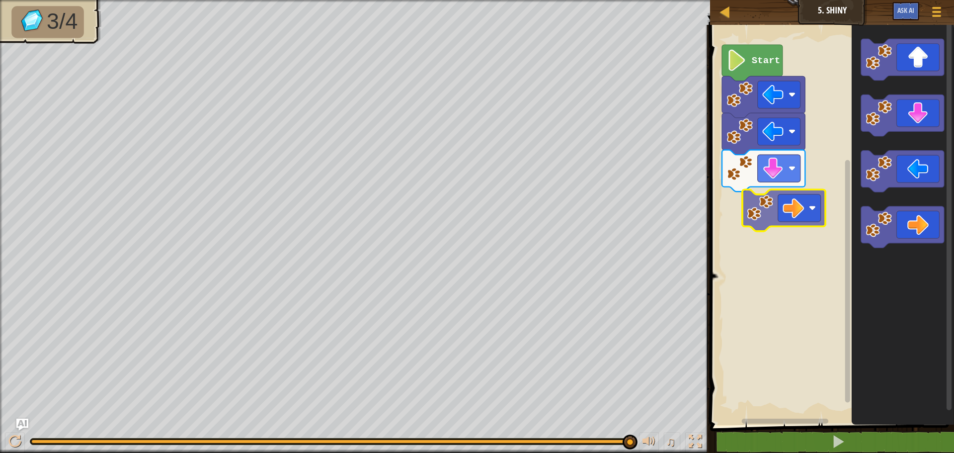
click at [800, 196] on div "Start" at bounding box center [830, 222] width 247 height 405
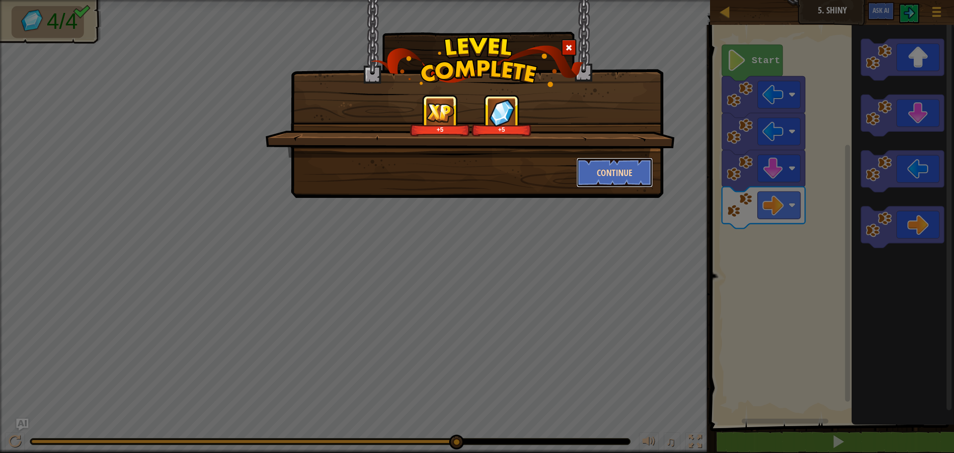
click at [604, 175] on button "Continue" at bounding box center [614, 173] width 77 height 30
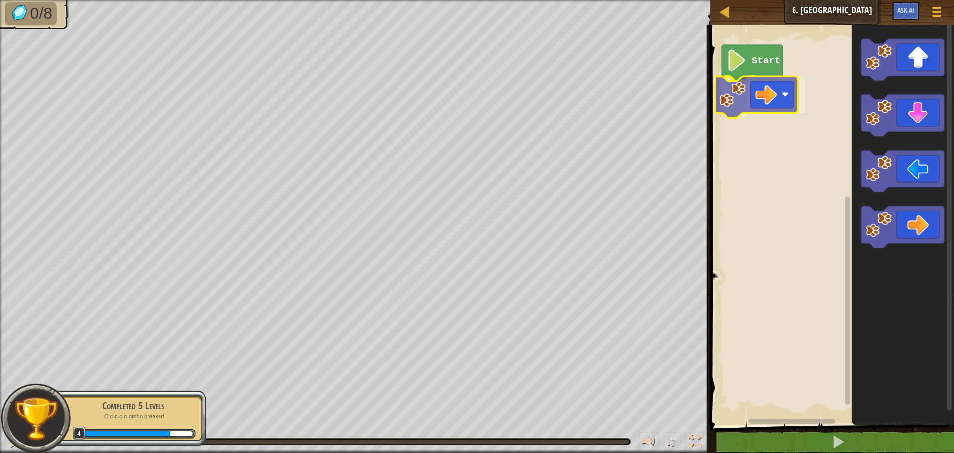
click at [775, 92] on div "Start" at bounding box center [830, 222] width 247 height 405
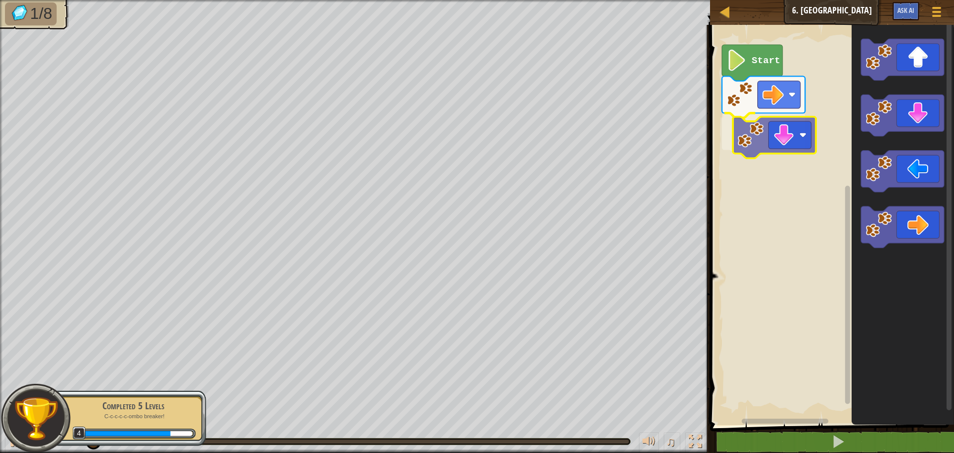
click at [772, 125] on div "Start" at bounding box center [830, 222] width 247 height 405
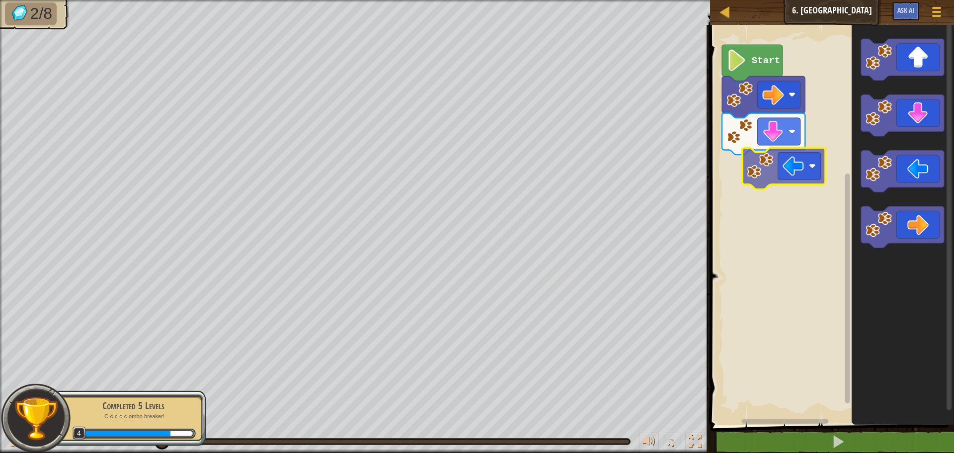
click at [805, 163] on div "Start" at bounding box center [830, 222] width 247 height 405
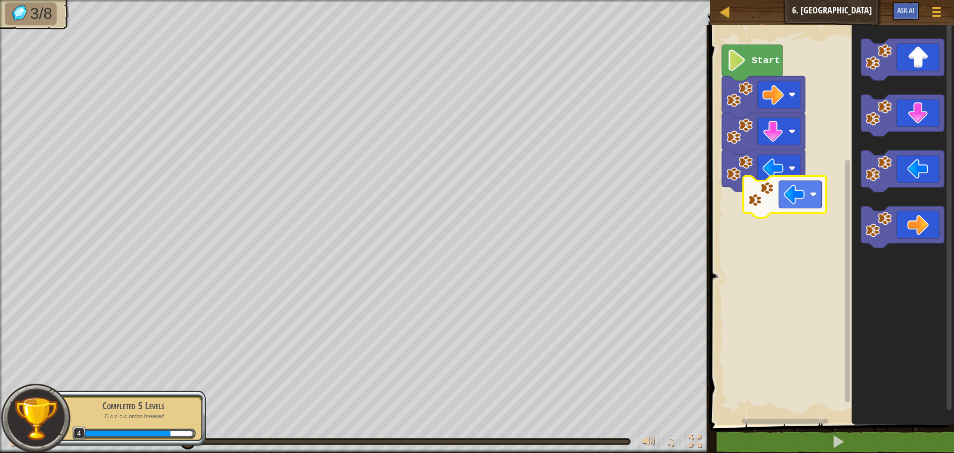
click at [795, 191] on div "Start" at bounding box center [830, 222] width 247 height 405
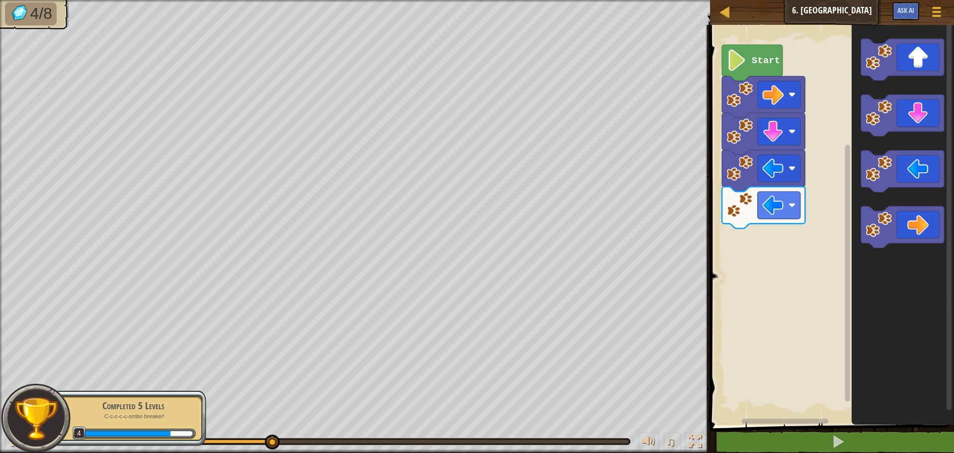
click at [871, 129] on g "Blockly Workspace" at bounding box center [902, 143] width 83 height 209
click at [814, 157] on div "Start" at bounding box center [830, 222] width 247 height 405
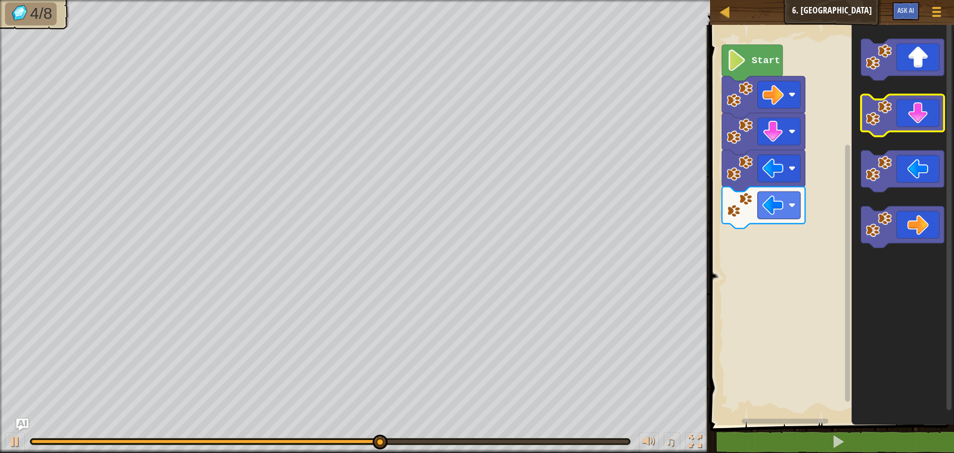
click at [889, 94] on icon "Blockly Workspace" at bounding box center [903, 222] width 102 height 405
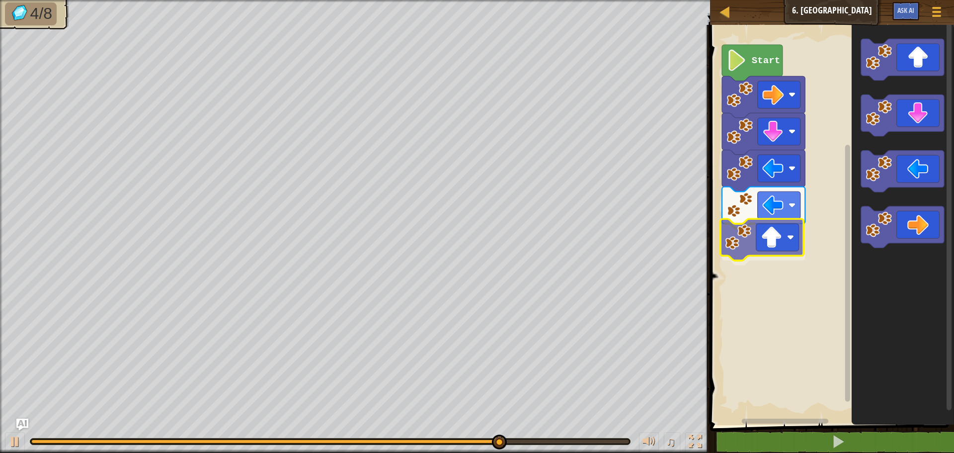
click at [768, 232] on div "Start" at bounding box center [830, 222] width 247 height 405
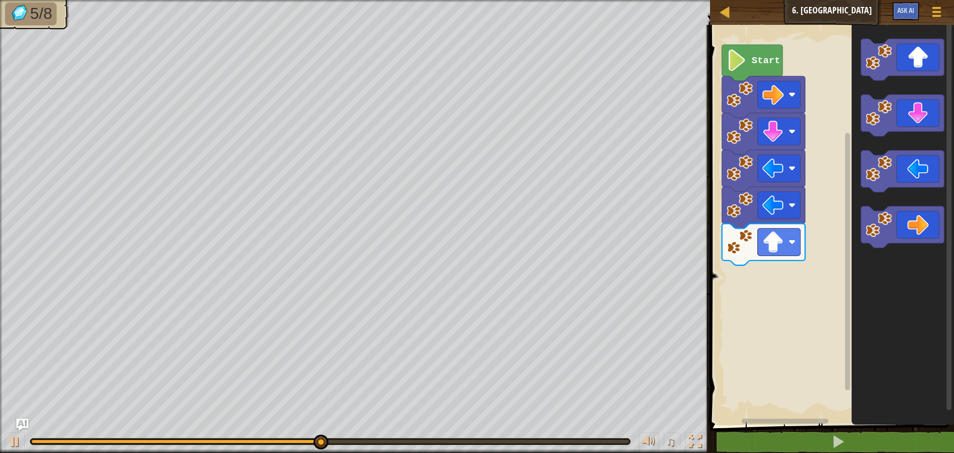
click at [838, 140] on div "Start" at bounding box center [830, 222] width 247 height 405
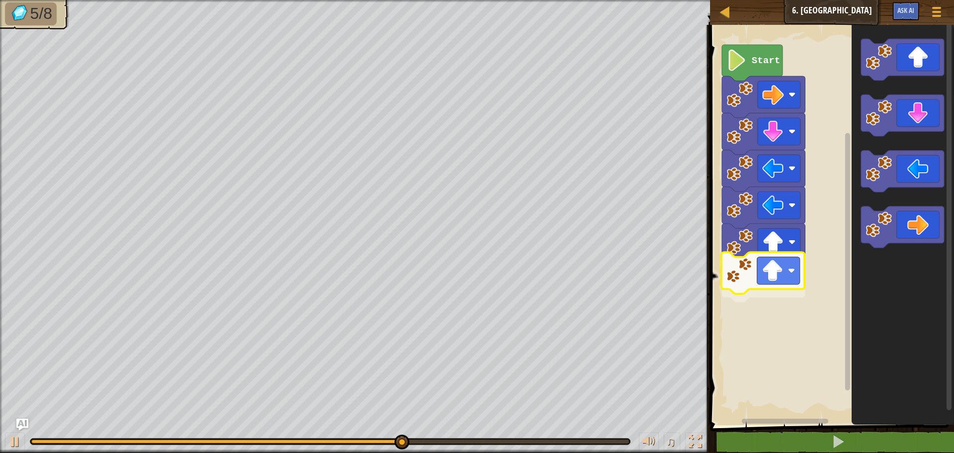
click at [740, 264] on div "Start" at bounding box center [830, 222] width 247 height 405
click at [862, 266] on icon "Blockly Workspace" at bounding box center [903, 222] width 102 height 405
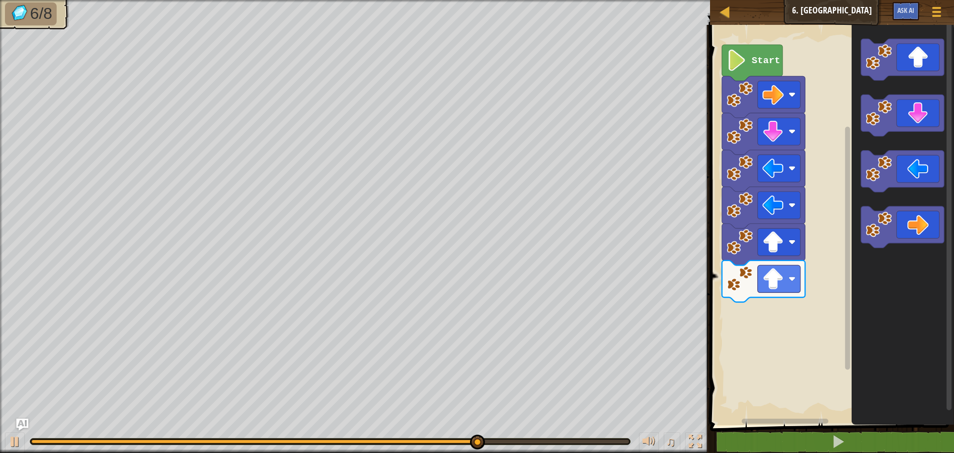
click at [890, 252] on icon "Blockly Workspace" at bounding box center [903, 222] width 102 height 405
click at [858, 261] on icon "Blockly Workspace" at bounding box center [903, 222] width 102 height 405
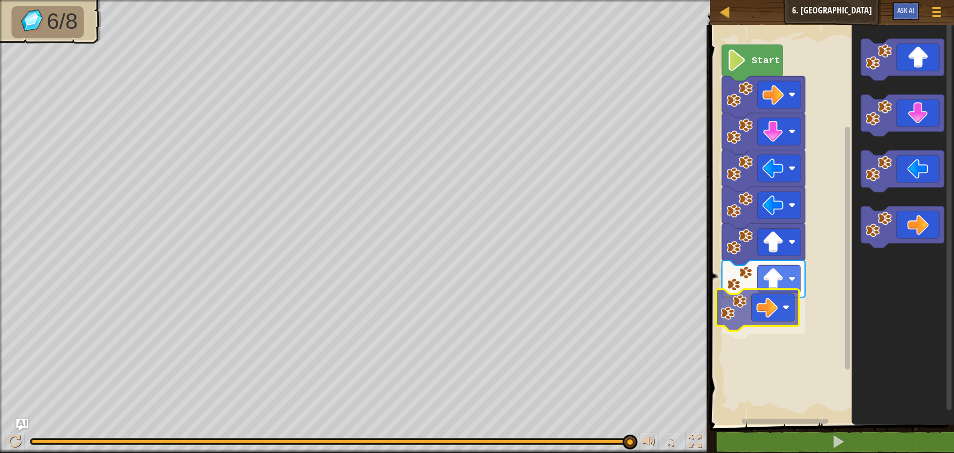
click at [763, 312] on div "Start" at bounding box center [830, 222] width 247 height 405
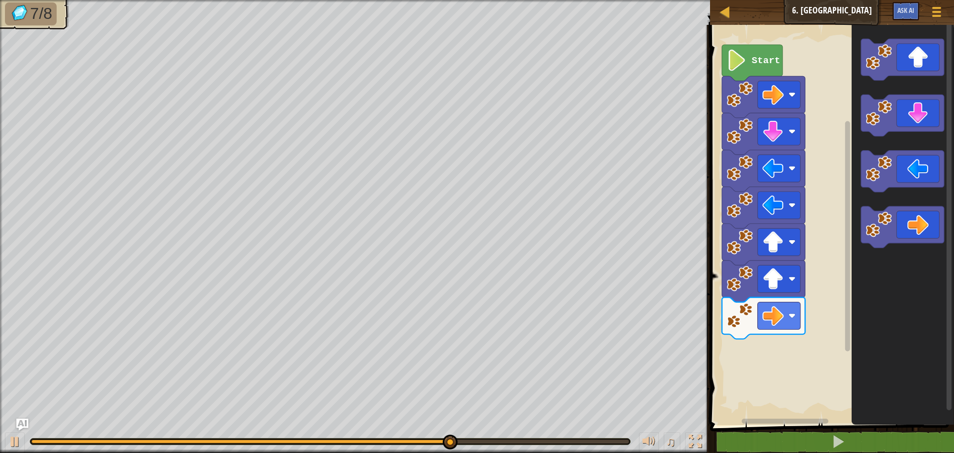
click at [886, 234] on g "Blockly Workspace" at bounding box center [902, 227] width 83 height 42
click at [883, 216] on image "Blockly Workspace" at bounding box center [879, 224] width 26 height 26
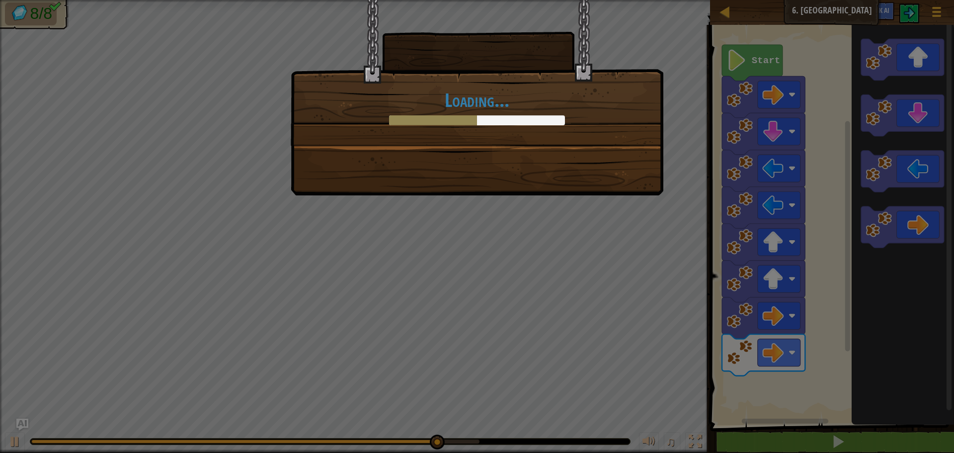
click at [882, 223] on div "Loading..." at bounding box center [477, 226] width 954 height 453
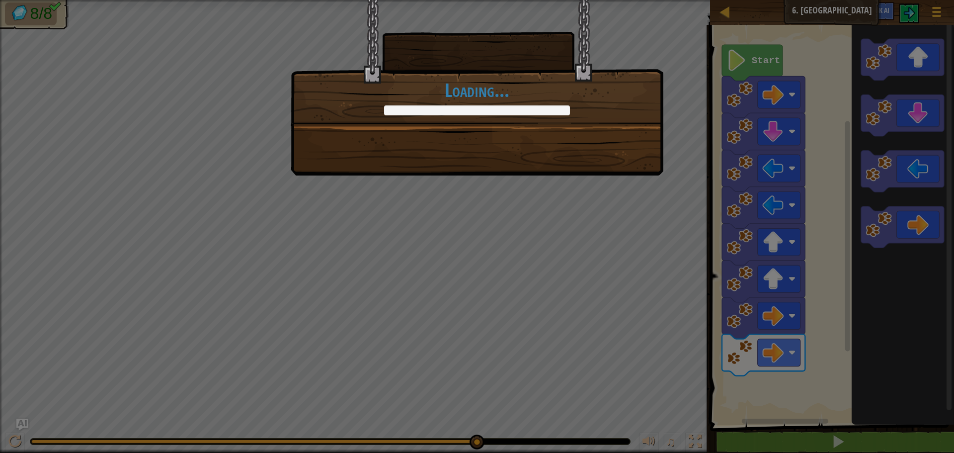
drag, startPoint x: 901, startPoint y: 263, endPoint x: 864, endPoint y: 265, distance: 37.8
click at [901, 264] on div "Who left all these gems here? +0 +0 Continue Loading..." at bounding box center [477, 226] width 954 height 453
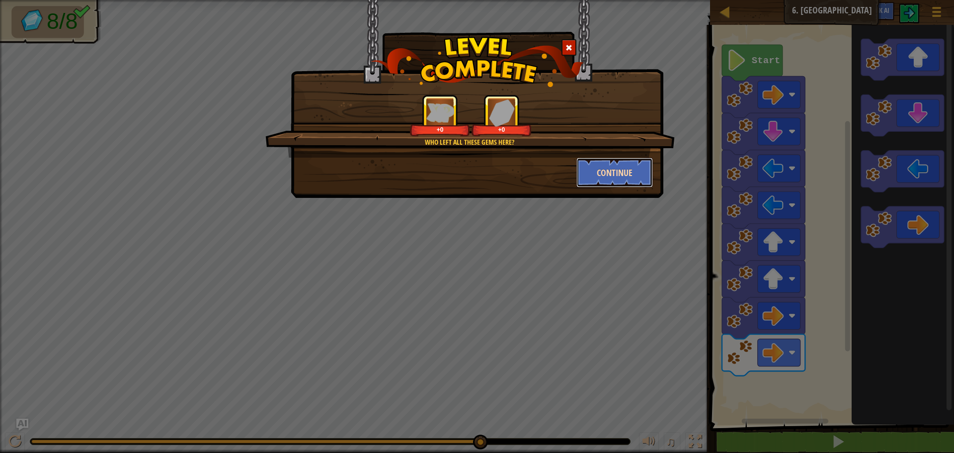
click at [629, 185] on button "Continue" at bounding box center [614, 173] width 77 height 30
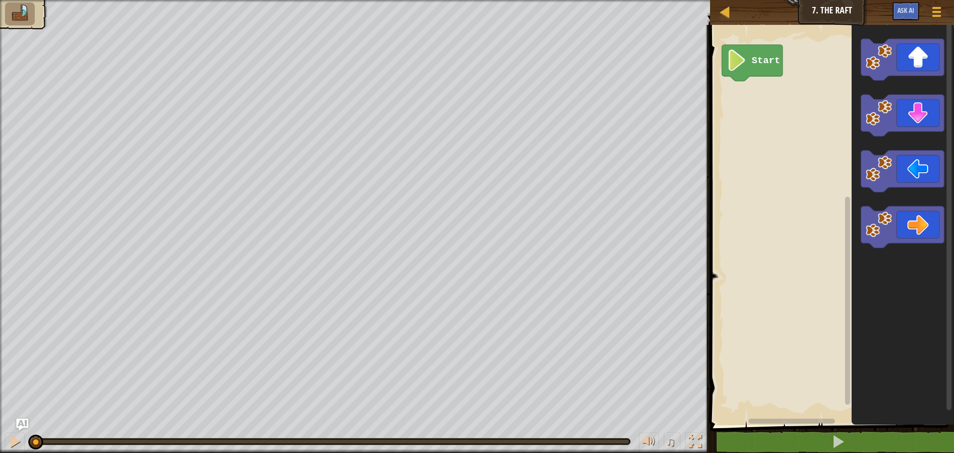
click at [829, 14] on div "Map Junior 7. The Raft Game Menu Ask AI" at bounding box center [832, 12] width 244 height 25
click at [727, 14] on div at bounding box center [725, 11] width 12 height 12
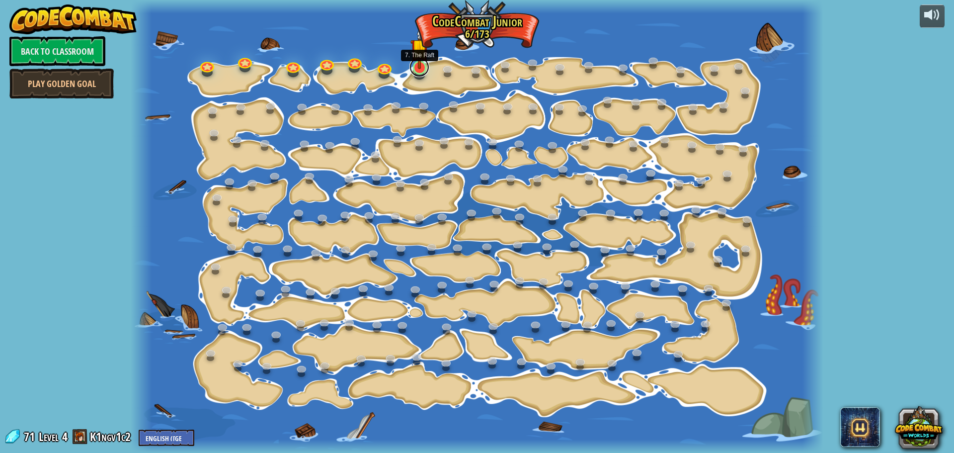
click at [421, 74] on link at bounding box center [419, 67] width 20 height 20
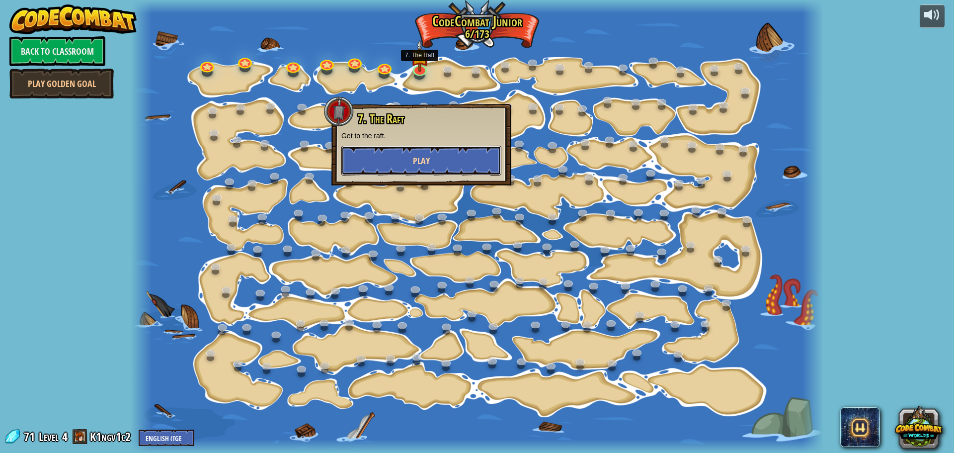
click at [421, 160] on span "Play" at bounding box center [421, 161] width 17 height 12
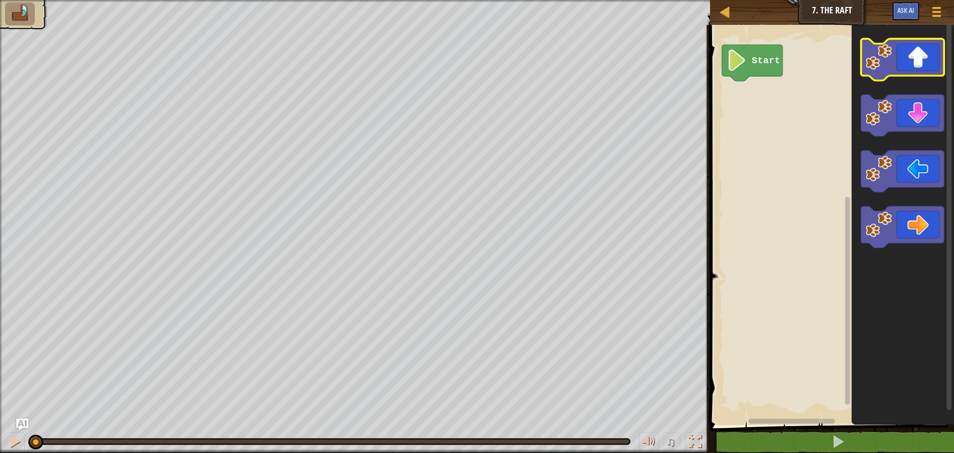
click at [884, 64] on image "Blockly Workspace" at bounding box center [879, 57] width 26 height 26
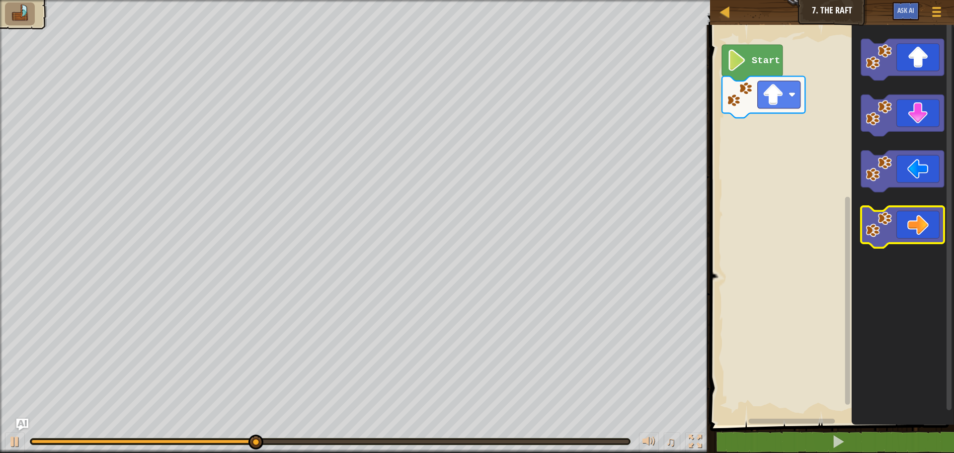
click at [916, 216] on icon "Blockly Workspace" at bounding box center [902, 227] width 83 height 42
click at [880, 223] on image "Blockly Workspace" at bounding box center [879, 224] width 26 height 26
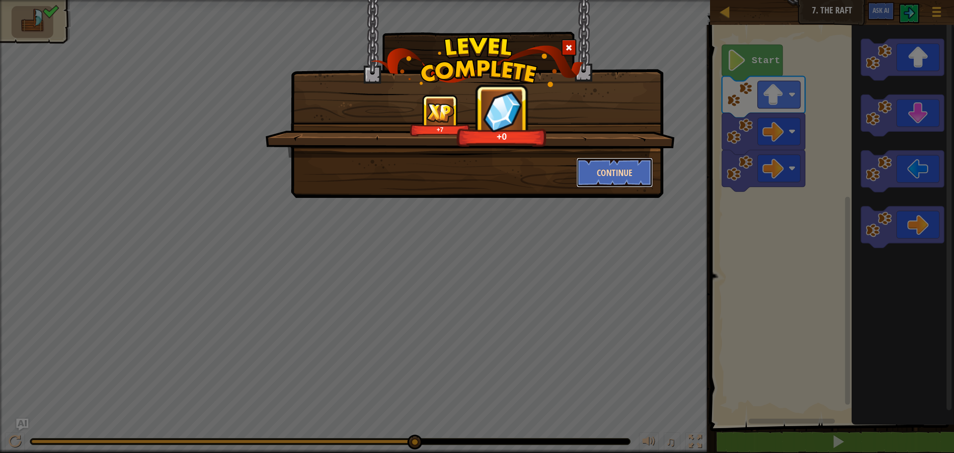
click at [619, 161] on button "Continue" at bounding box center [614, 173] width 77 height 30
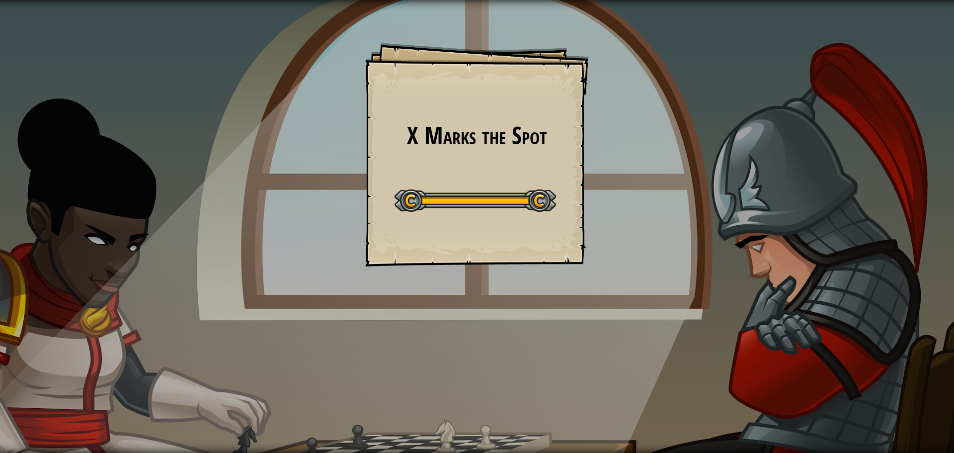
click at [549, 195] on div at bounding box center [475, 200] width 161 height 22
